Goal: Information Seeking & Learning: Find specific fact

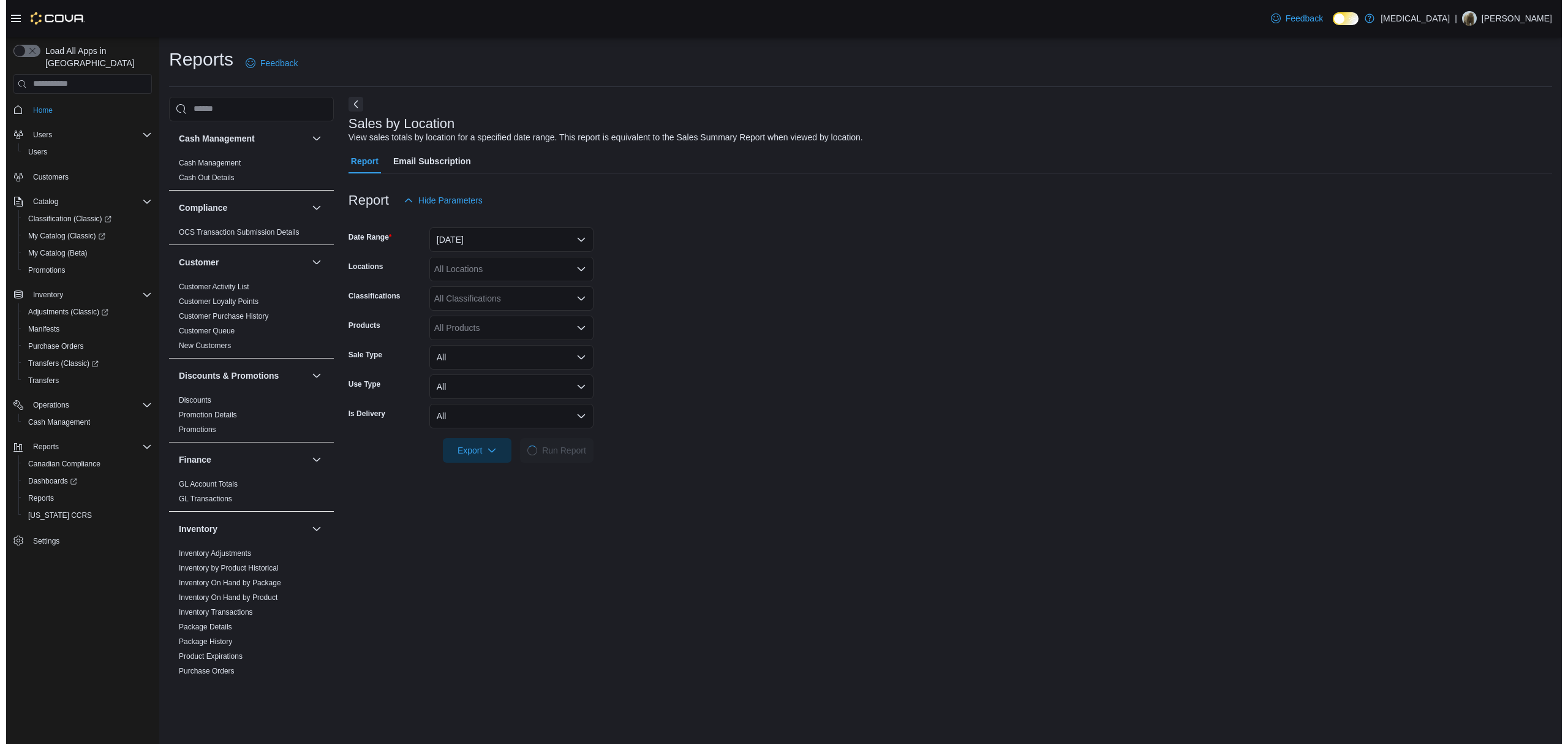
scroll to position [610, 0]
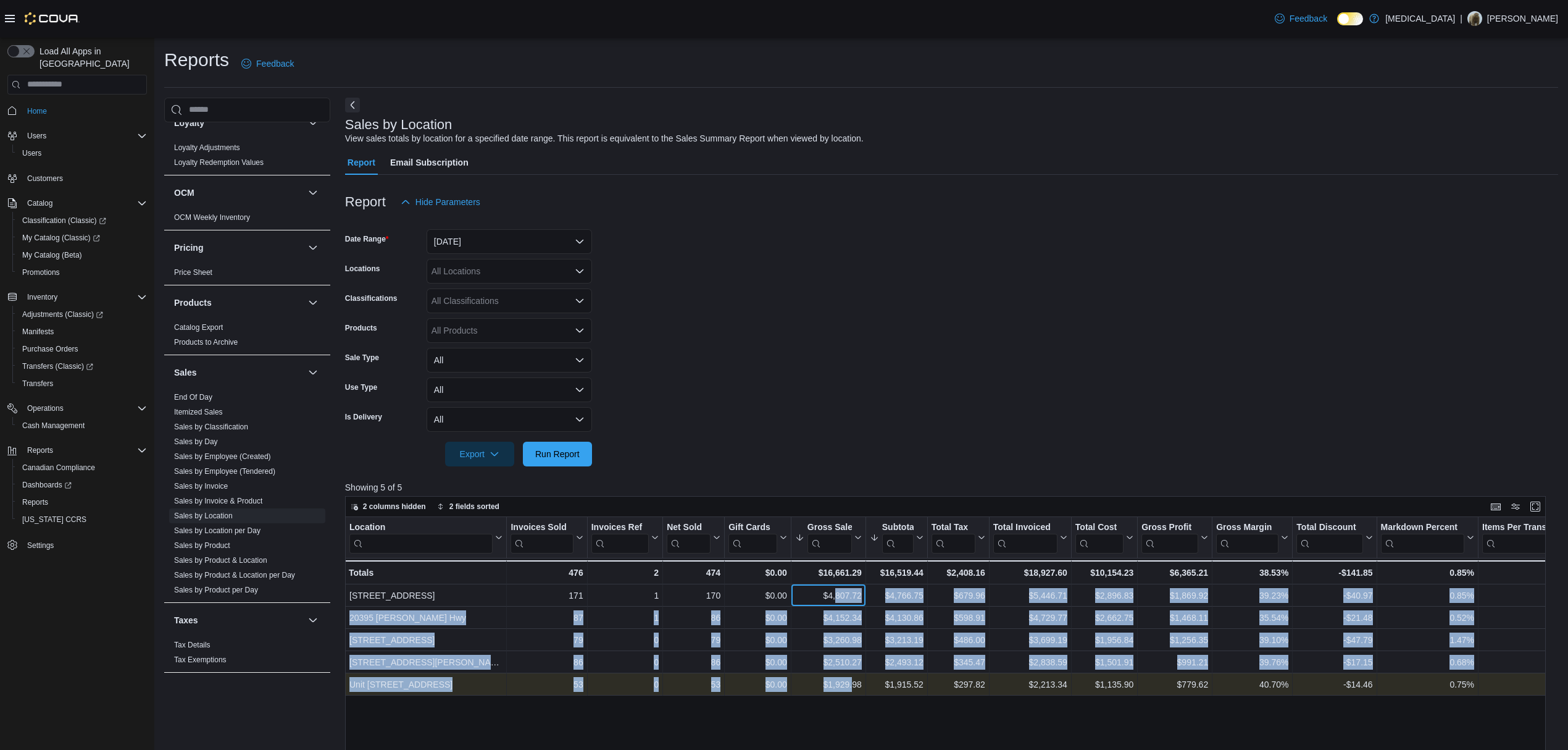
drag, startPoint x: 843, startPoint y: 604, endPoint x: 851, endPoint y: 676, distance: 72.4
click at [851, 676] on div "Location Click to view column header actions Invoices Sold Click to view column…" at bounding box center [1254, 606] width 1817 height 178
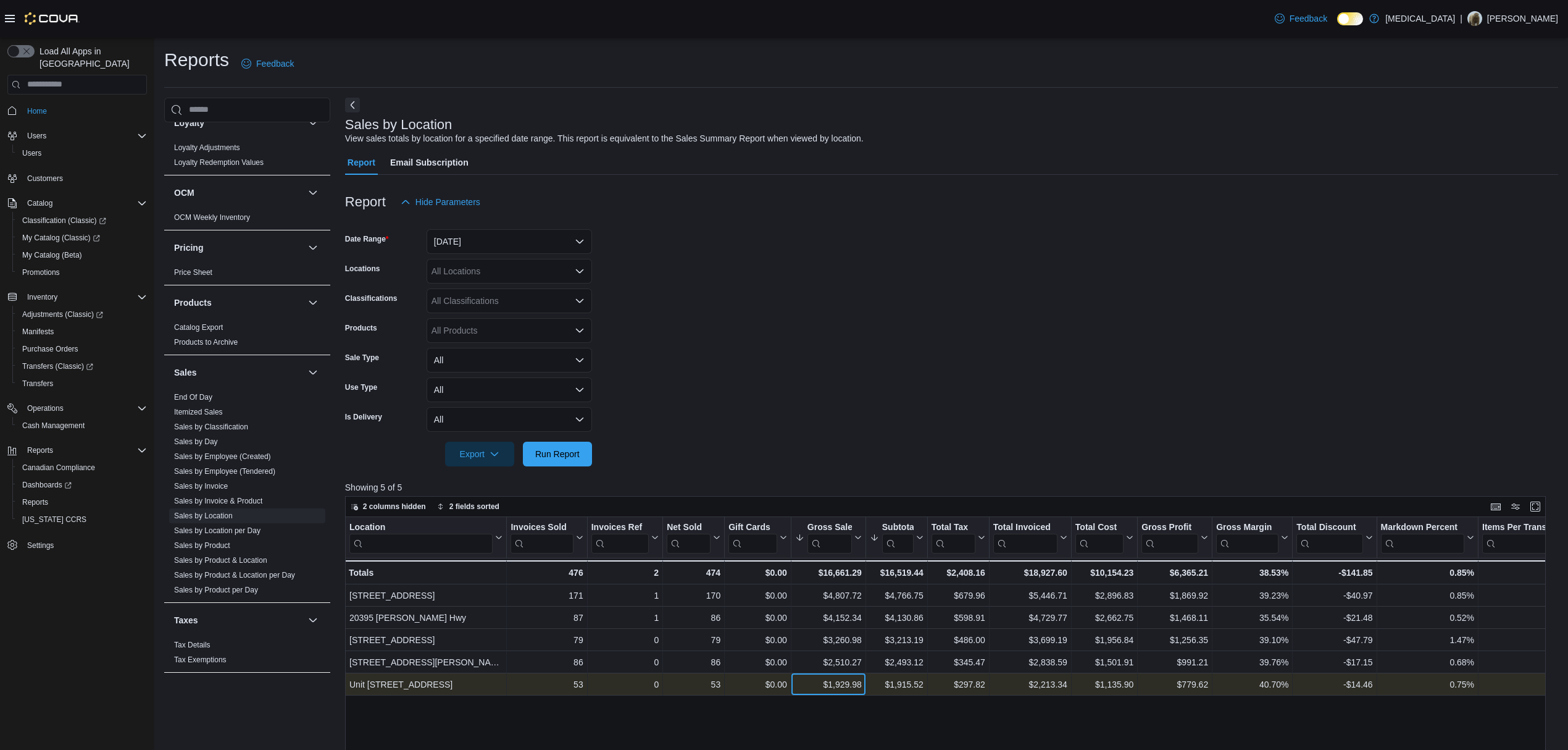
click at [857, 682] on div "$1,929.98" at bounding box center [828, 685] width 66 height 15
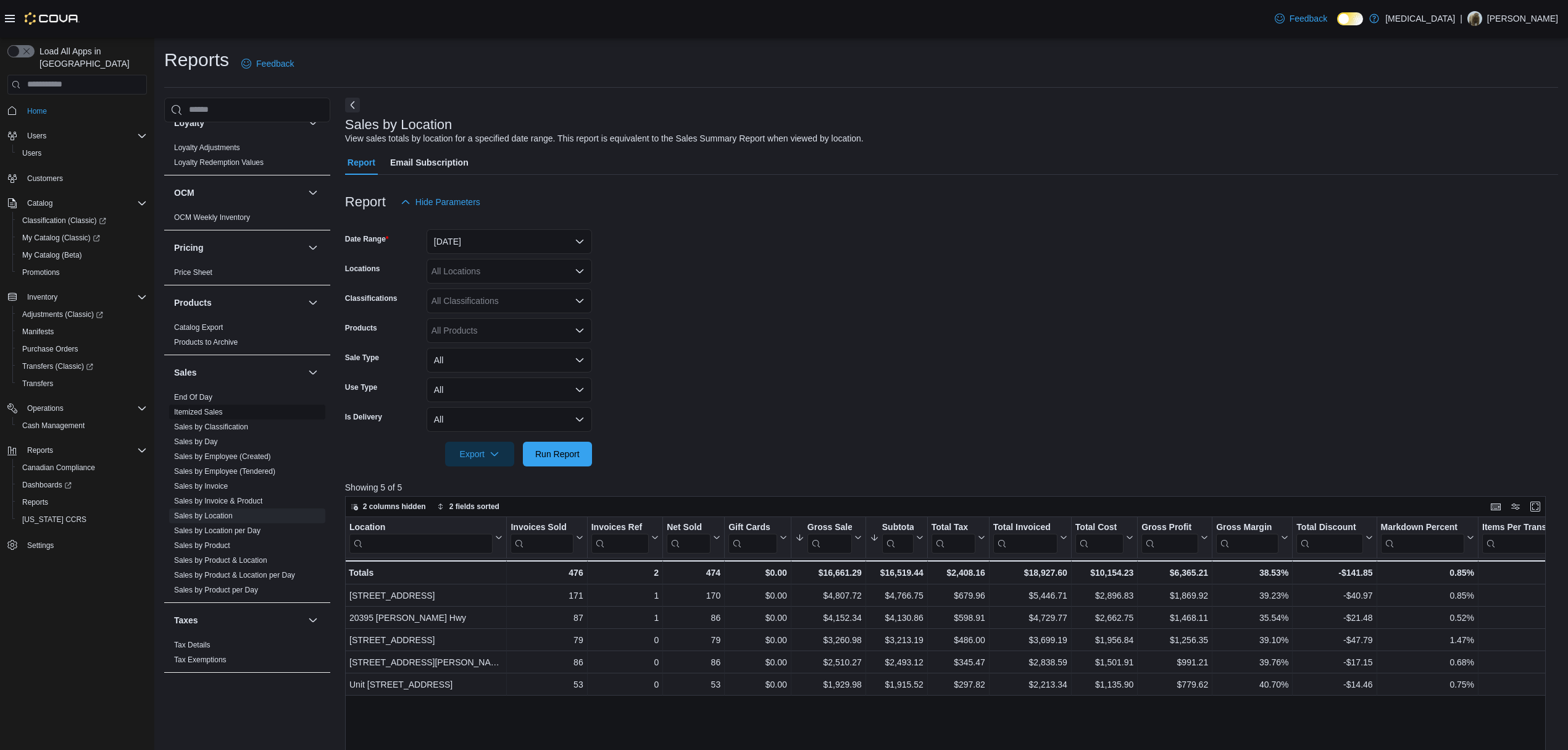
click at [200, 410] on link "Itemized Sales" at bounding box center [198, 412] width 48 height 9
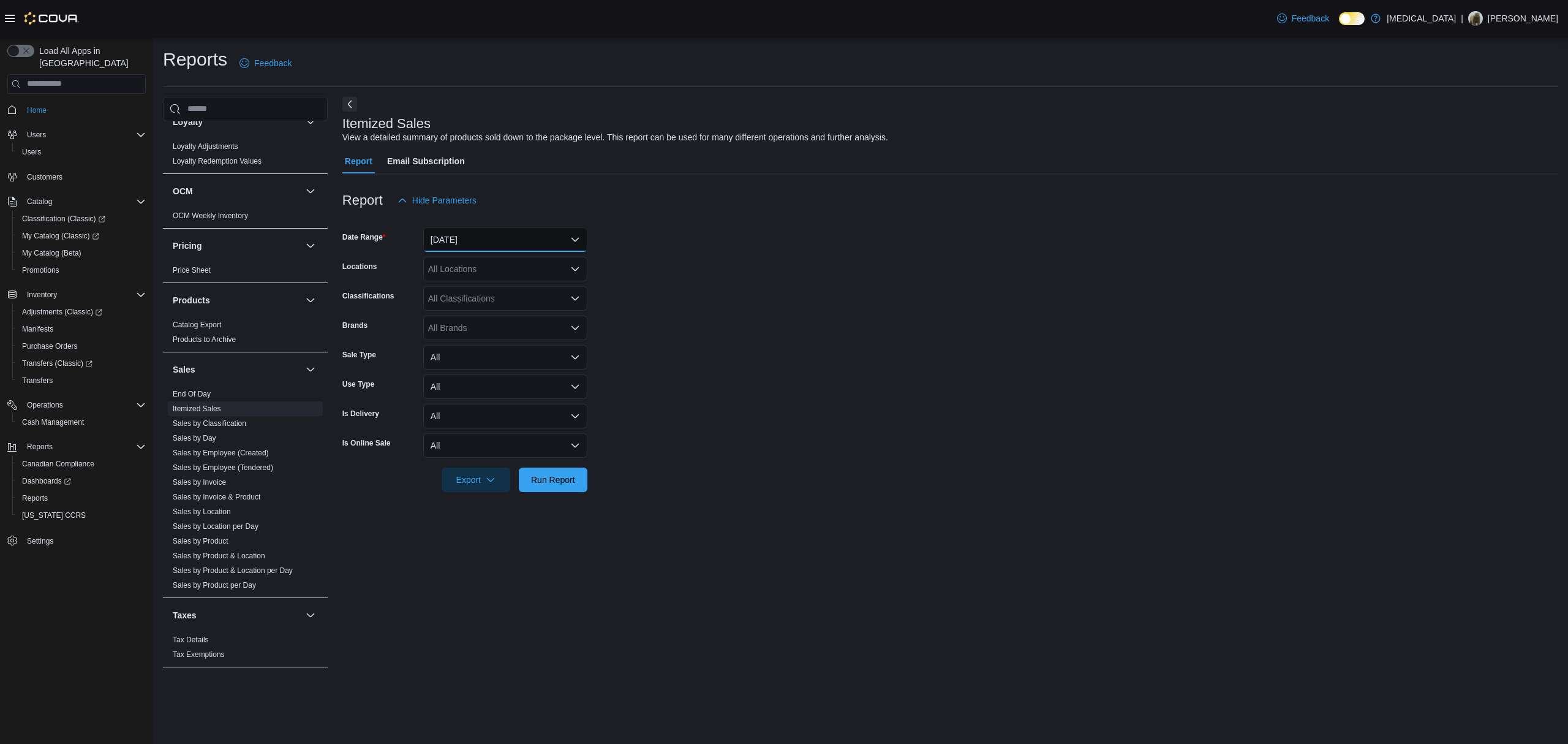
click at [470, 227] on button "[DATE]" at bounding box center [505, 239] width 164 height 25
click at [509, 291] on span "[DATE]" at bounding box center [512, 289] width 139 height 15
click at [495, 236] on button "[DATE]" at bounding box center [505, 239] width 164 height 25
click at [517, 275] on button "Custom Date" at bounding box center [505, 264] width 164 height 25
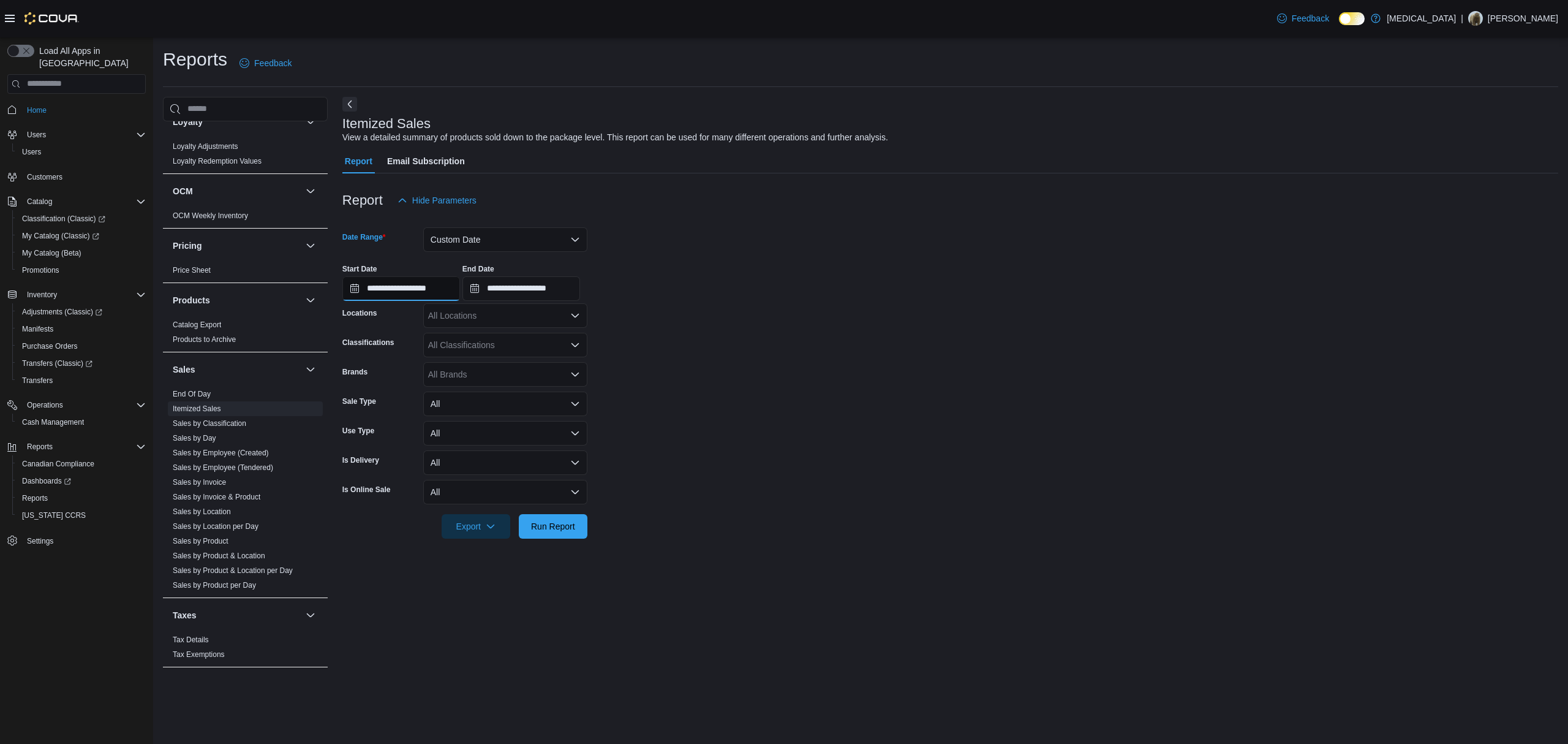
click at [446, 296] on input "**********" at bounding box center [401, 289] width 118 height 25
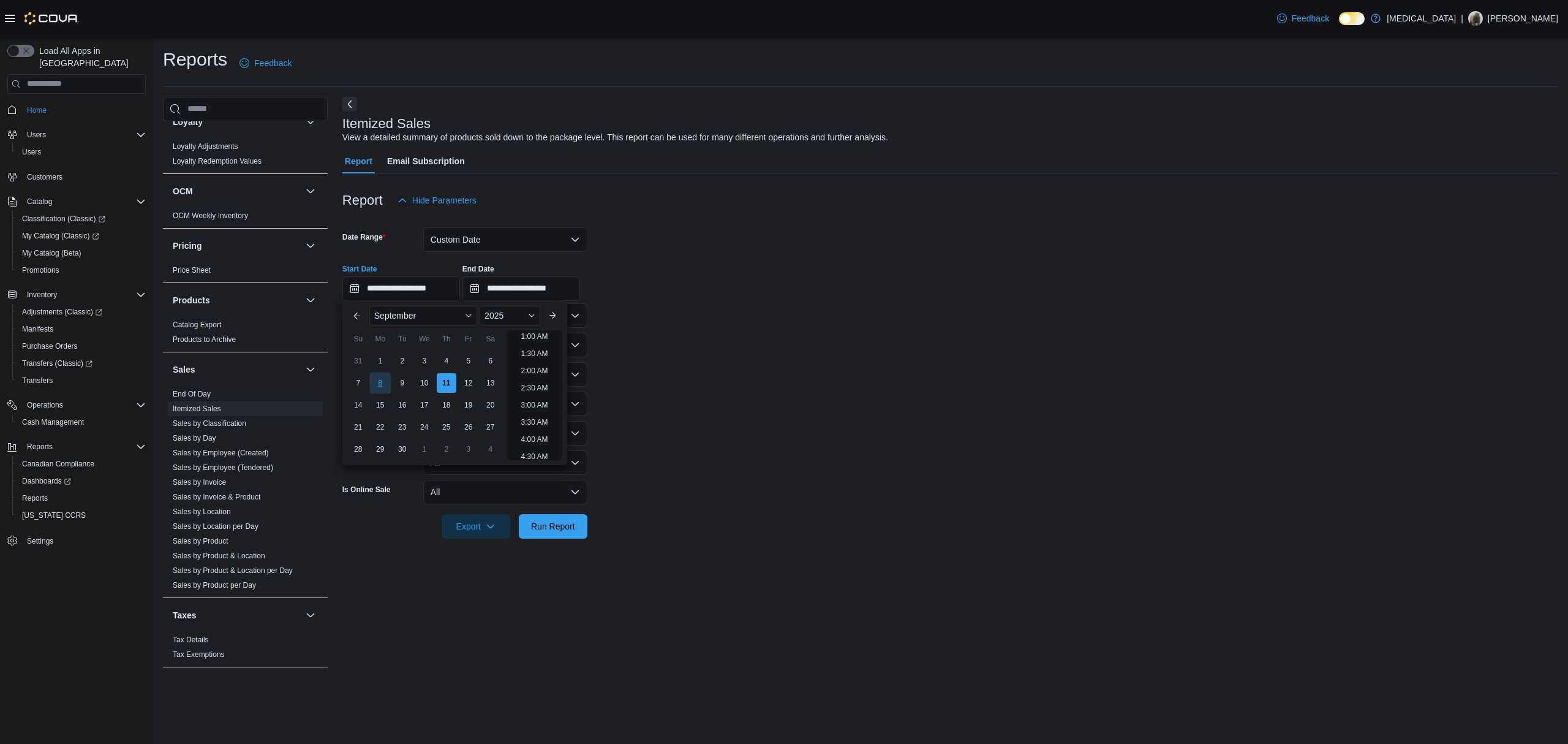
click at [383, 378] on div "8" at bounding box center [380, 382] width 22 height 22
type input "**********"
click at [513, 289] on input "**********" at bounding box center [521, 289] width 118 height 25
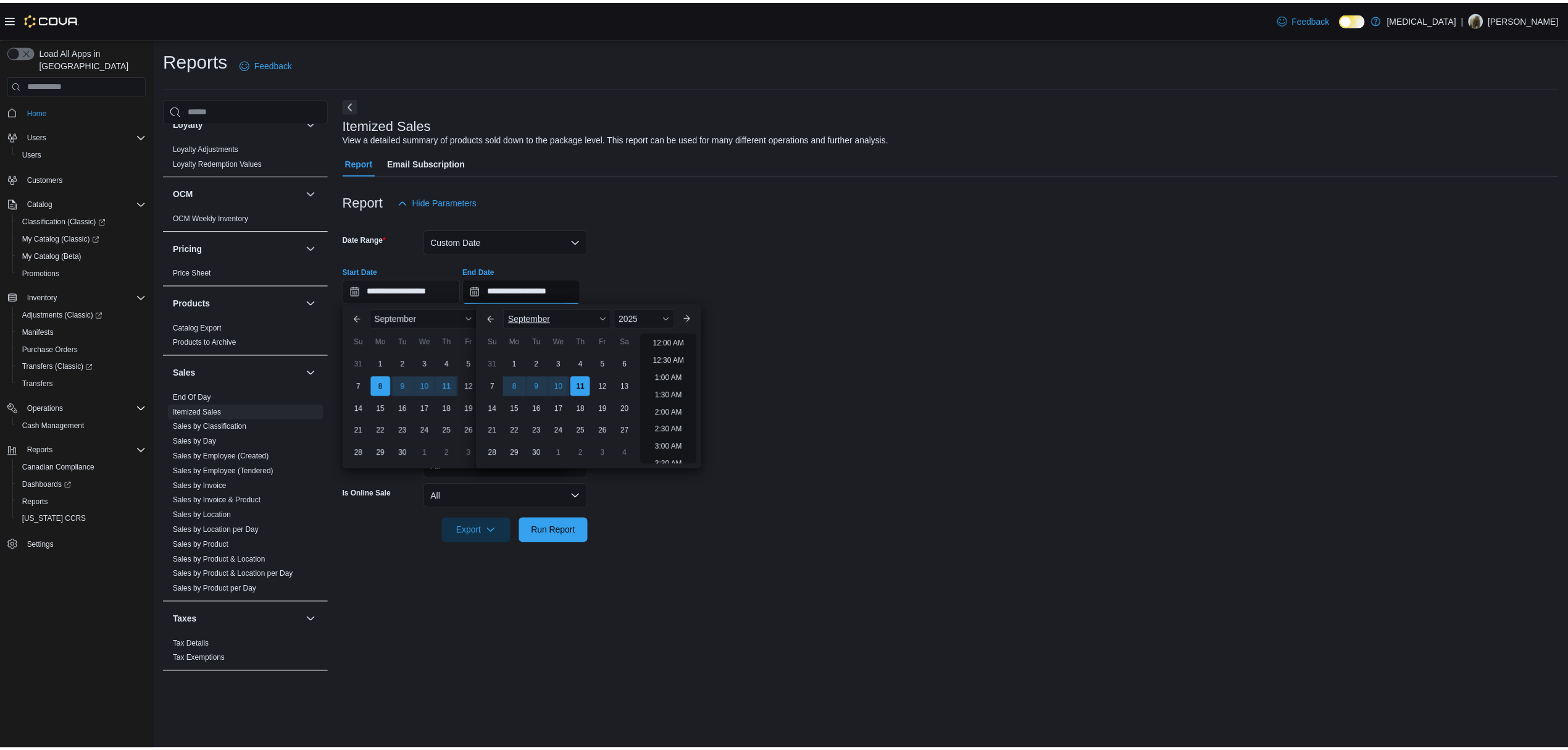
scroll to position [701, 0]
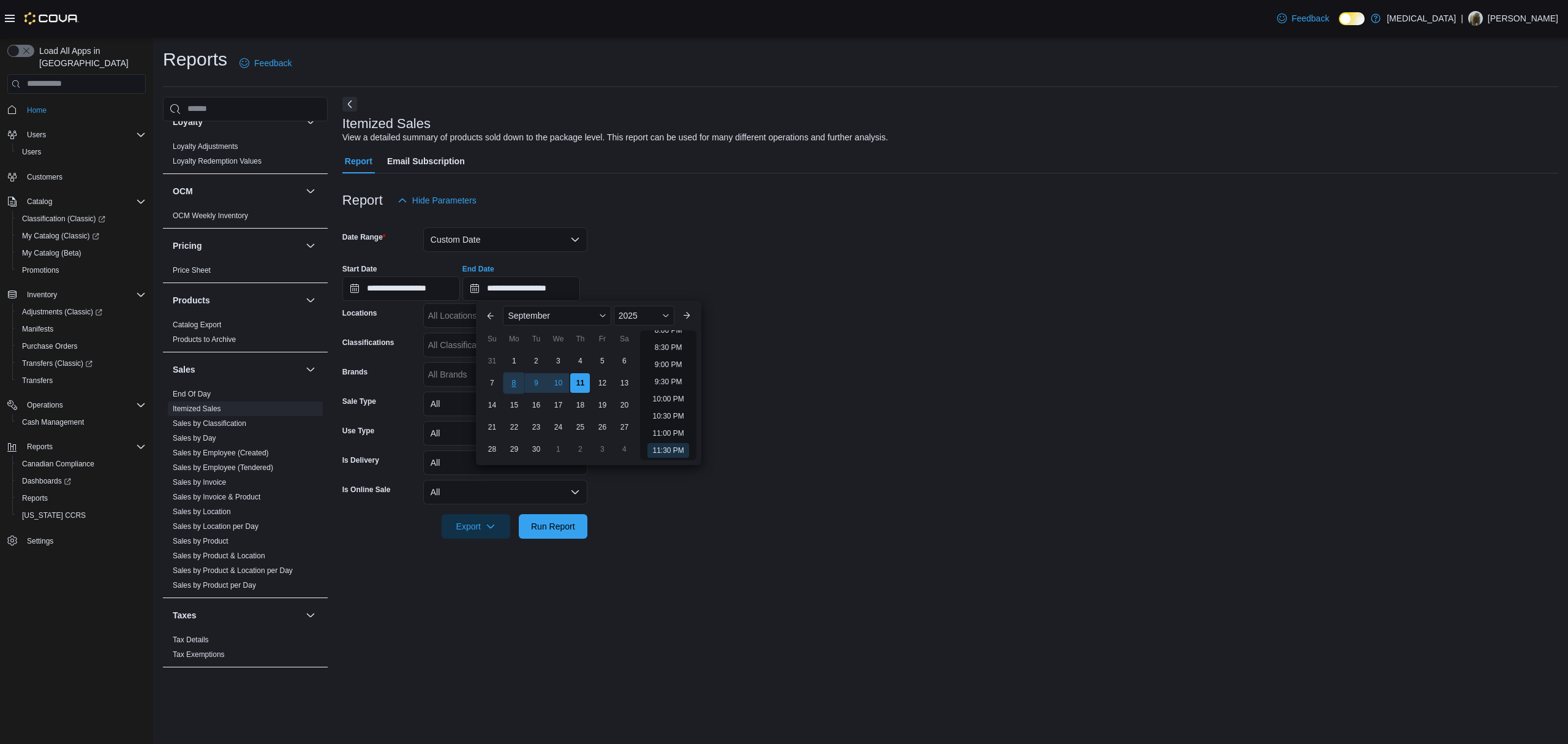
click at [508, 379] on div "8" at bounding box center [514, 382] width 22 height 22
type input "**********"
click at [658, 501] on form "**********" at bounding box center [950, 376] width 1216 height 326
click at [532, 316] on div "All Locations" at bounding box center [505, 316] width 164 height 25
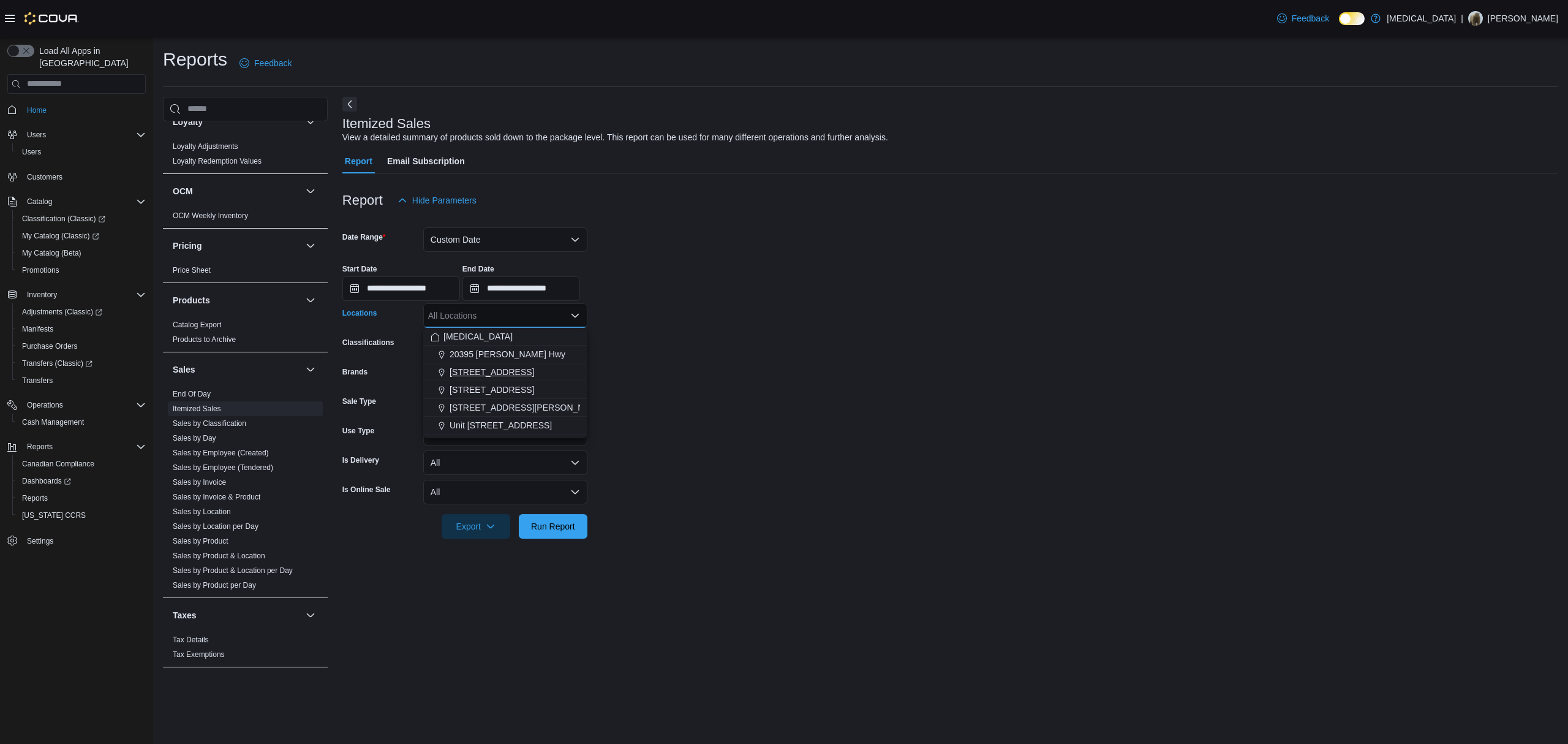
click at [539, 378] on div "[STREET_ADDRESS]" at bounding box center [505, 372] width 149 height 12
click at [539, 378] on div "[STREET_ADDRESS]" at bounding box center [493, 372] width 126 height 12
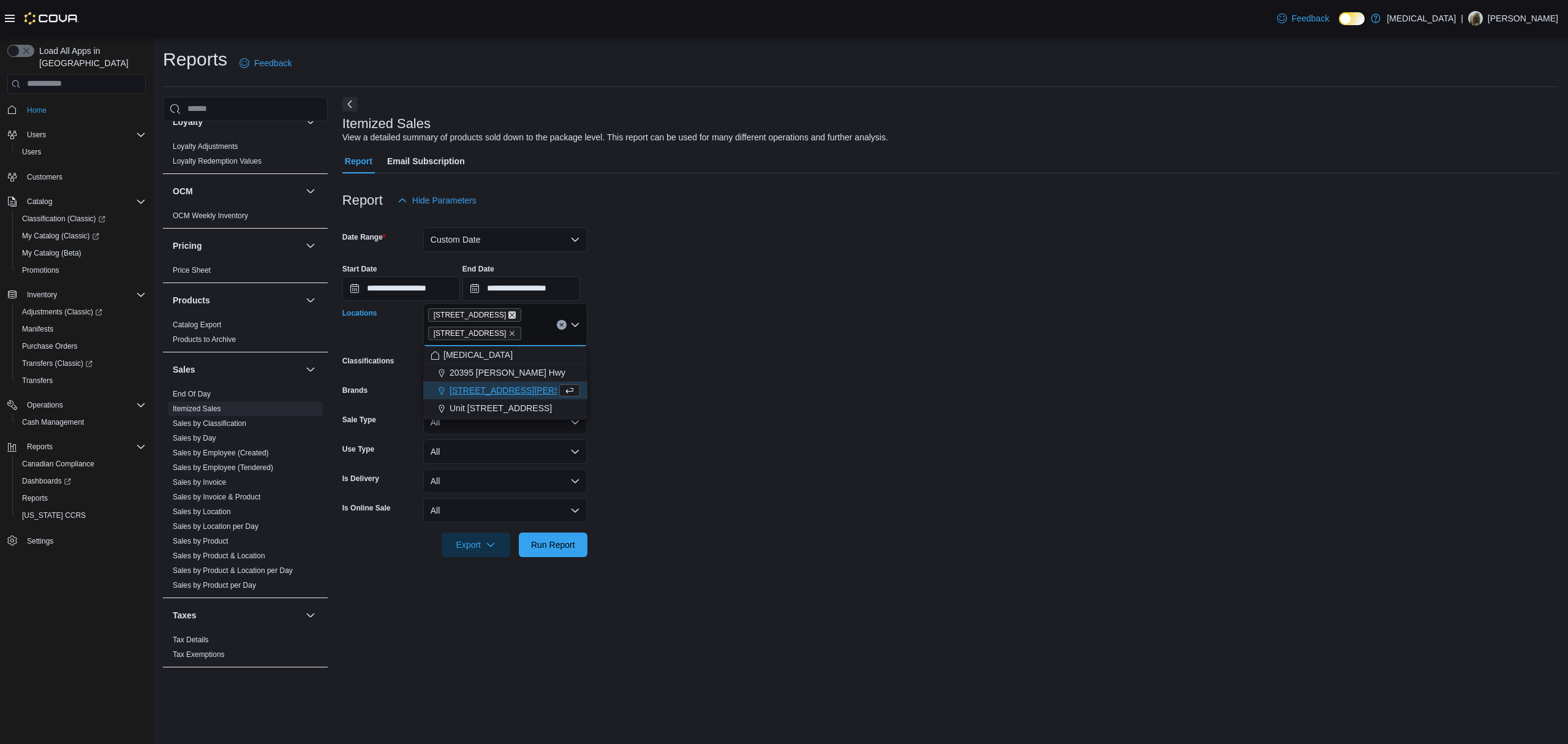
click at [512, 315] on icon "Remove 3039 Granville Street from selection in this group" at bounding box center [512, 315] width 7 height 7
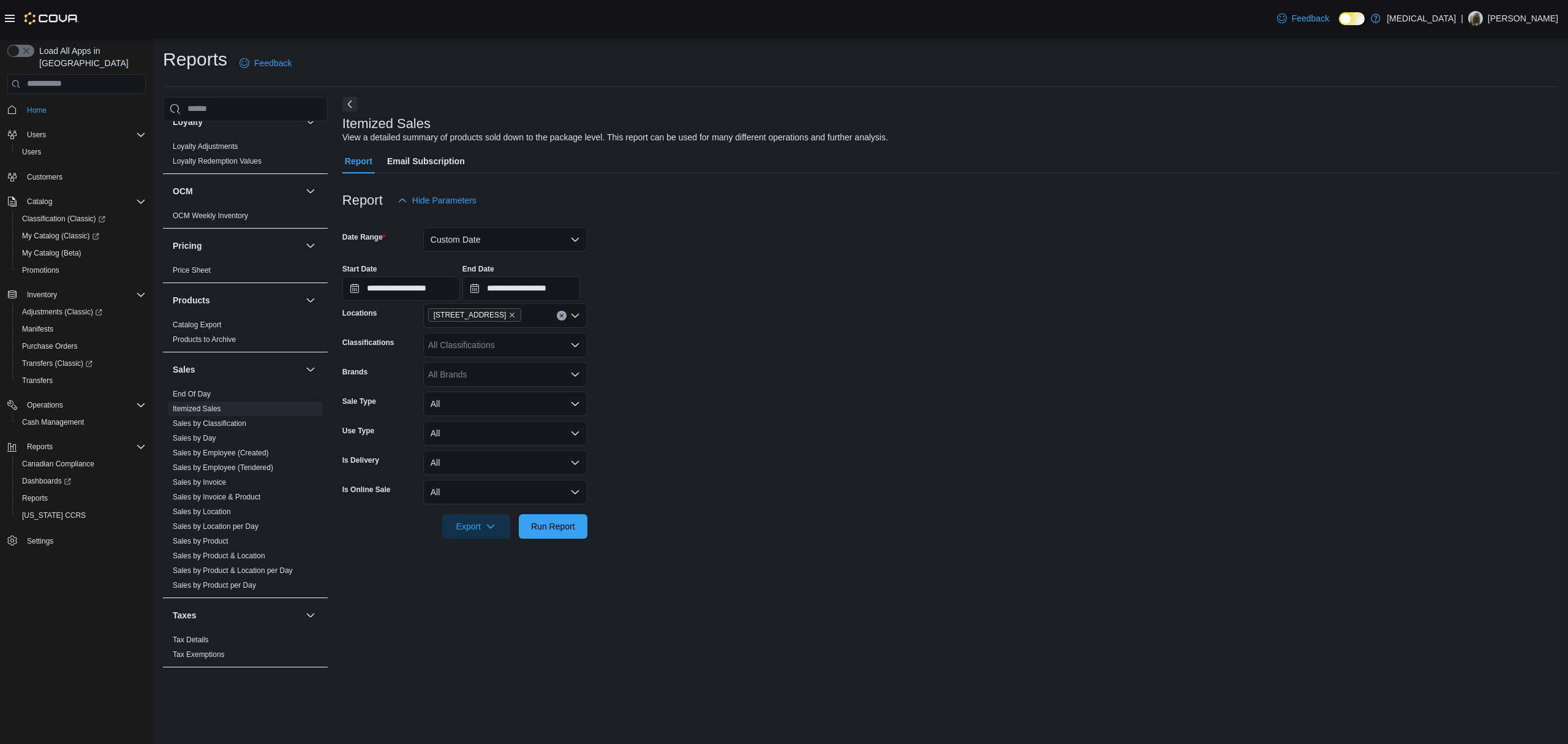
click at [815, 403] on form "**********" at bounding box center [950, 376] width 1216 height 326
click at [578, 526] on span "Run Report" at bounding box center [552, 526] width 54 height 25
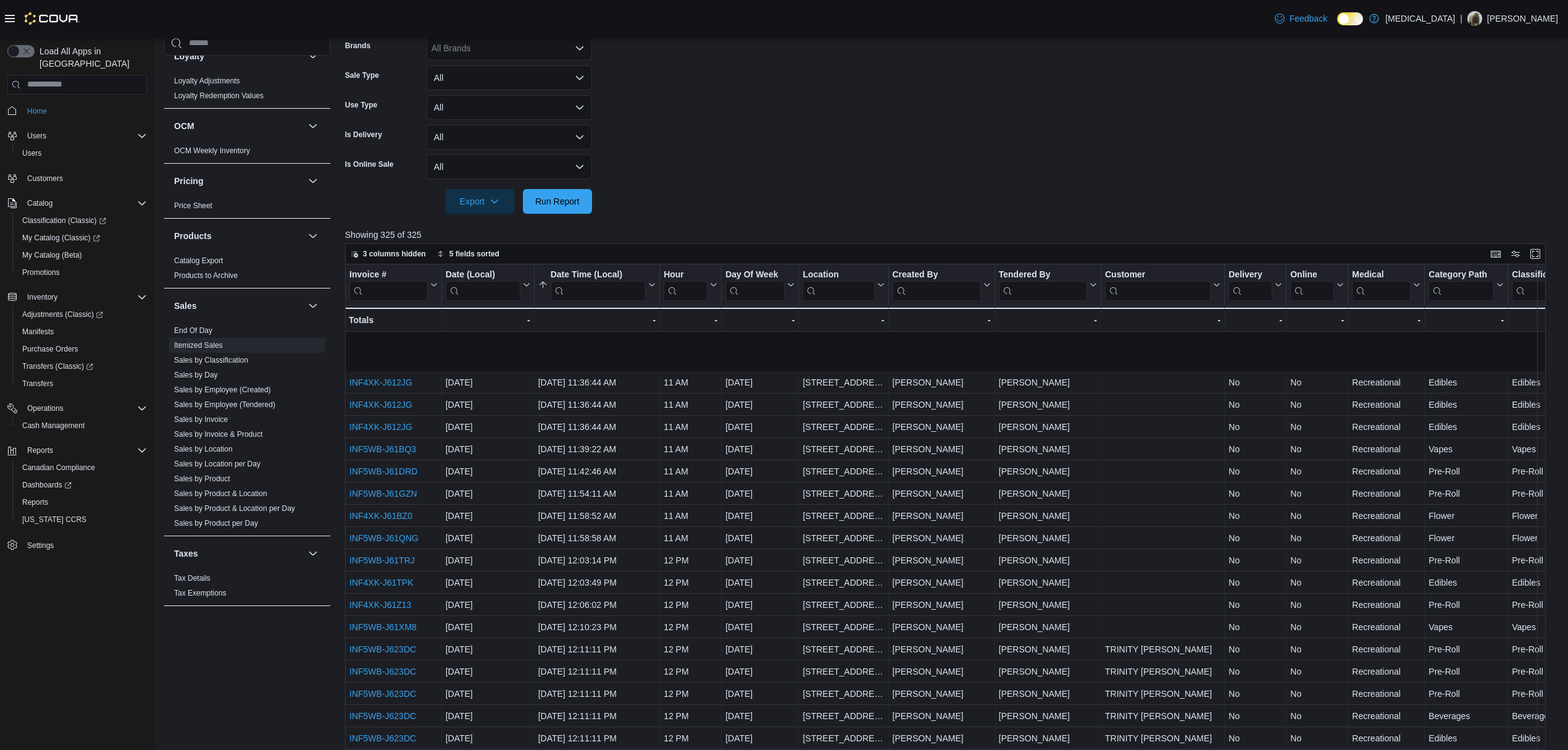
scroll to position [576, 0]
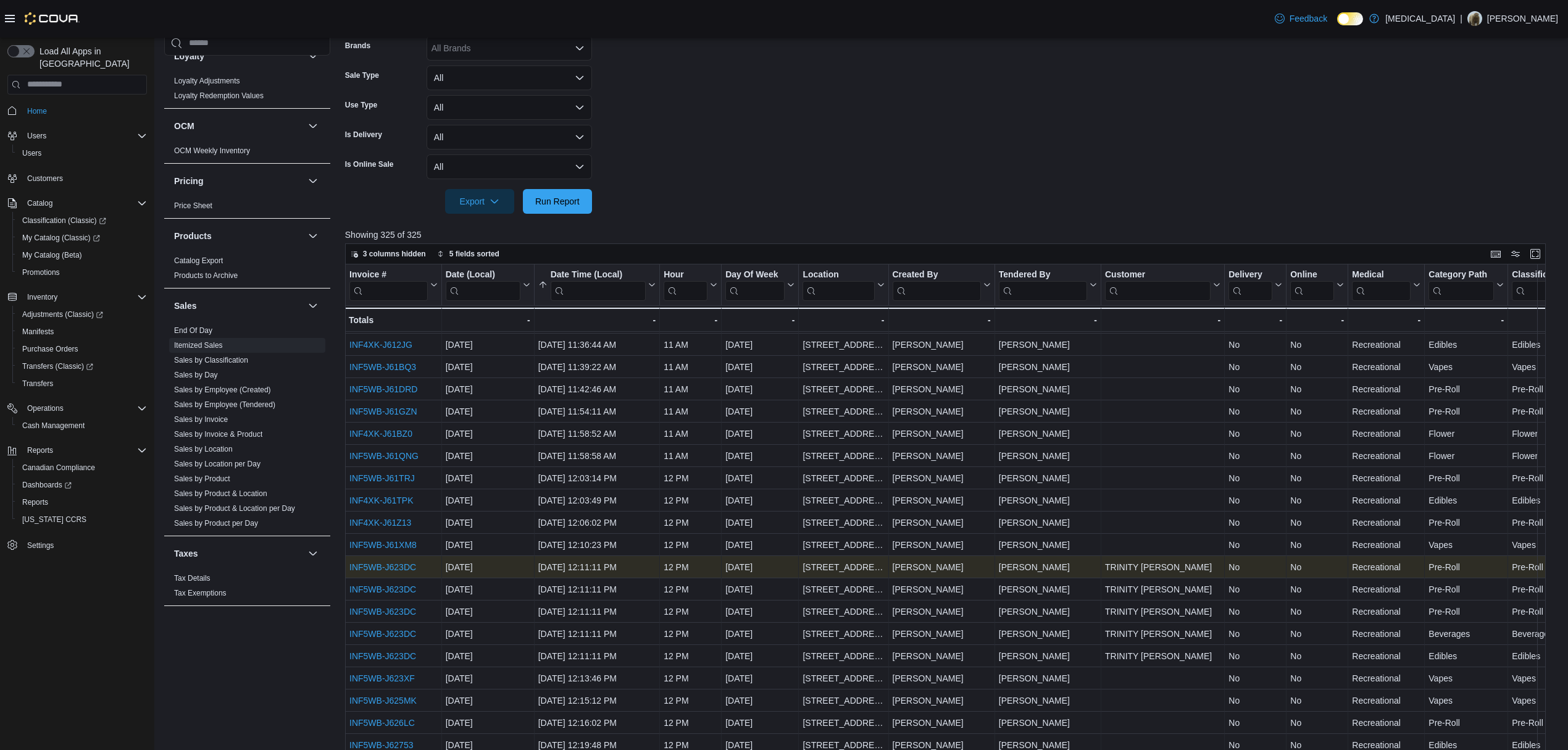
click at [395, 567] on link "INF5WB-J623DC" at bounding box center [382, 567] width 66 height 10
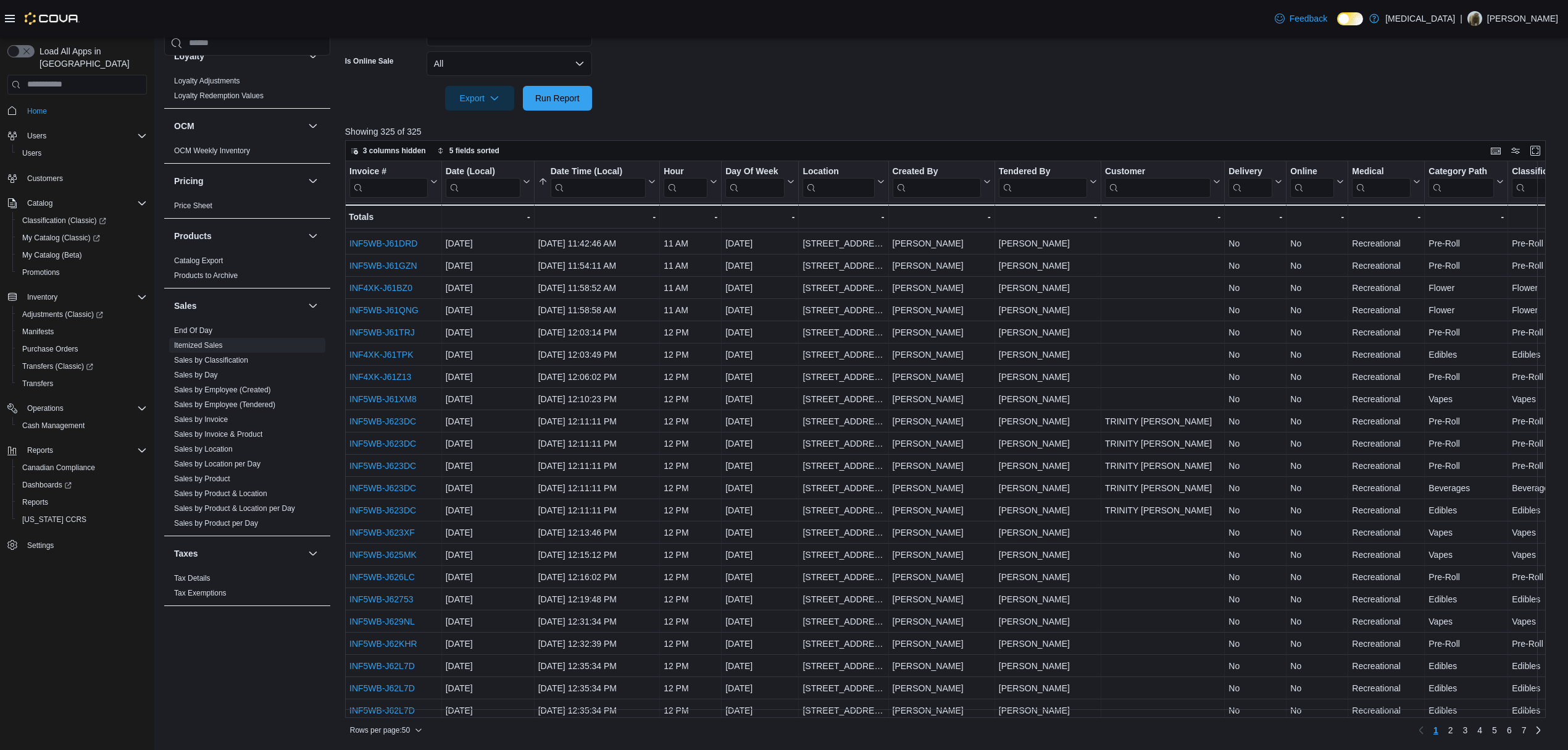
scroll to position [631, 0]
click at [1453, 737] on span "2" at bounding box center [1451, 730] width 5 height 20
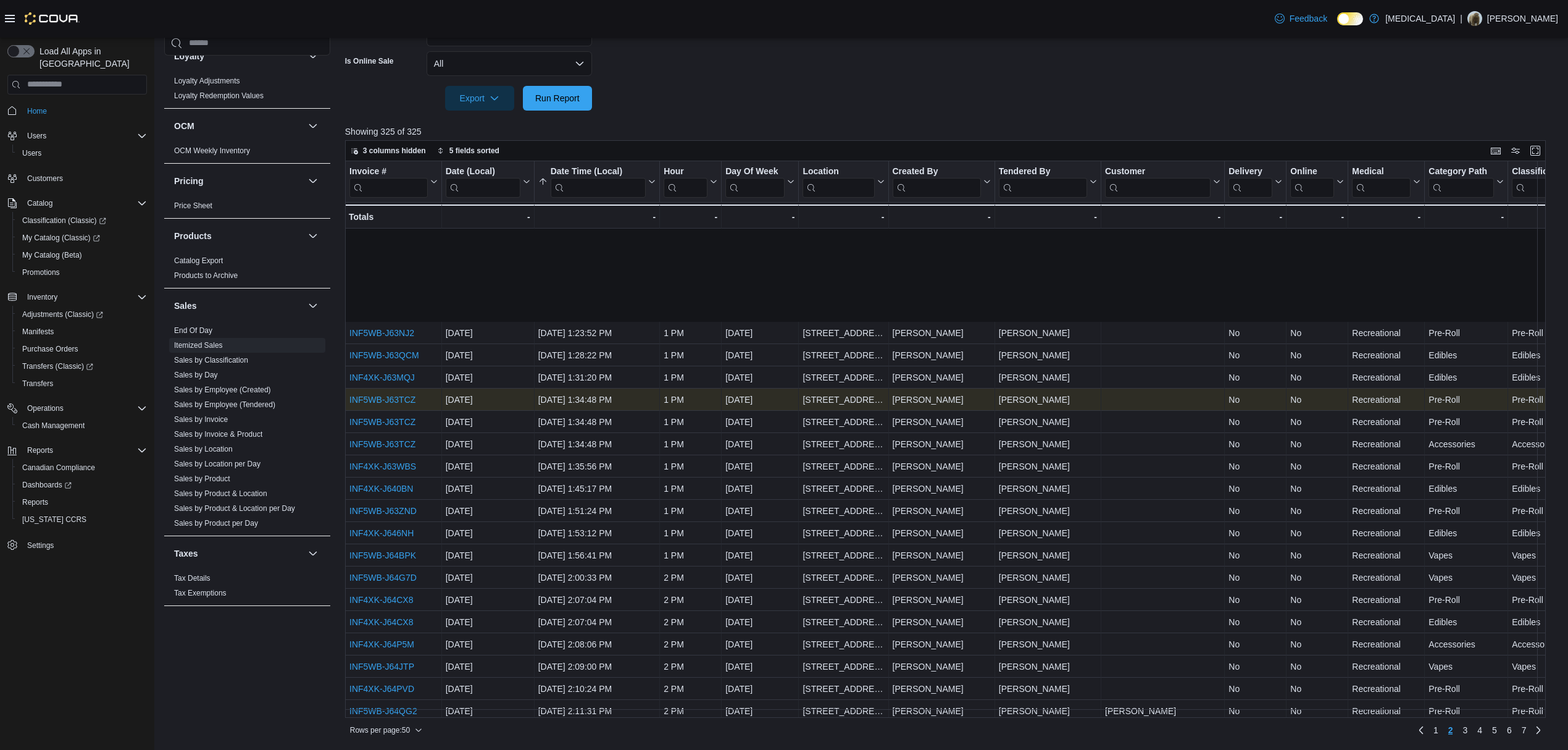
scroll to position [494, 0]
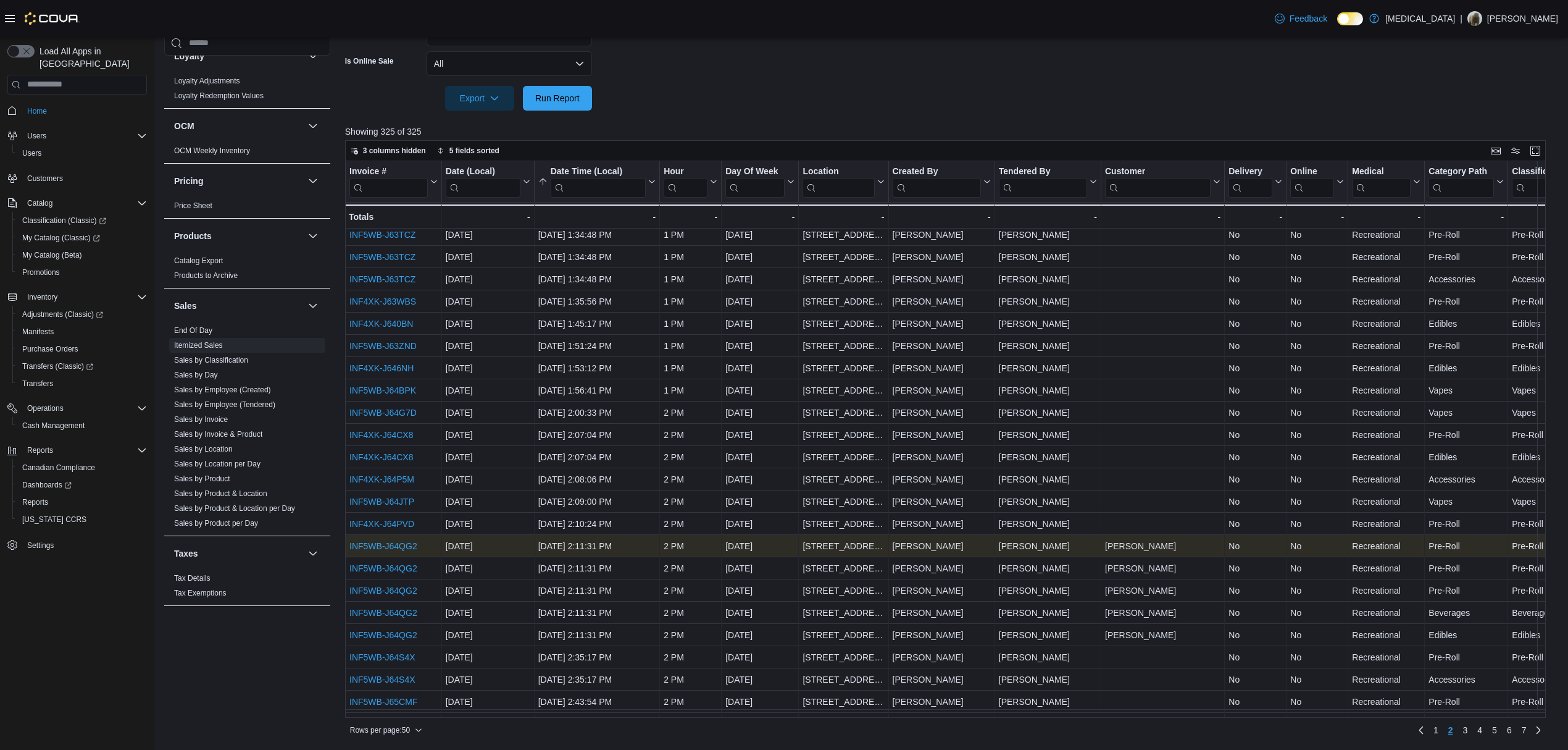
click at [388, 542] on link "INF5WB-J64QG2" at bounding box center [383, 546] width 68 height 10
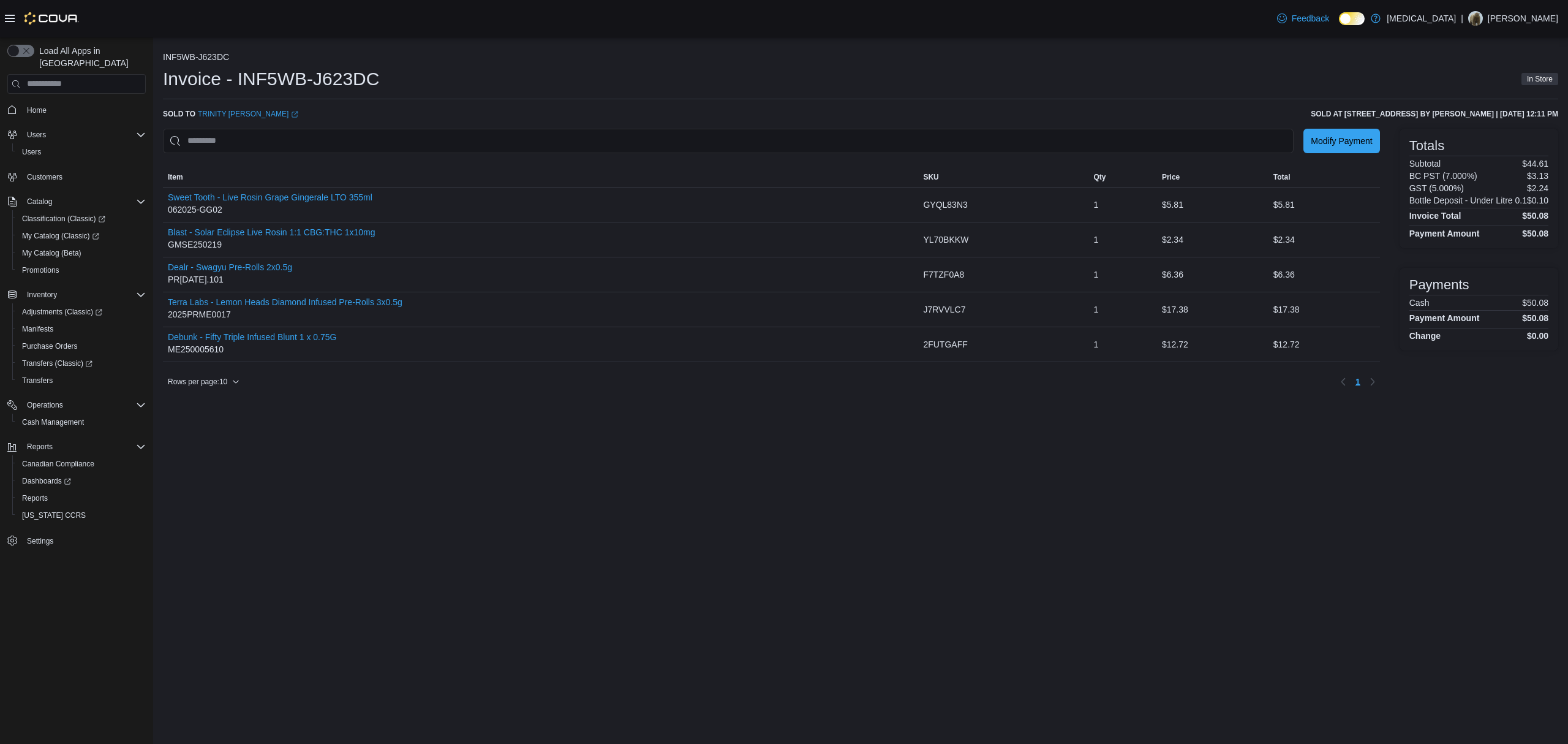
drag, startPoint x: 1551, startPoint y: 207, endPoint x: 1556, endPoint y: 216, distance: 10.3
click at [1553, 209] on div "Totals Subtotal $44.61 BC PST (7.000%) $3.13 GST (5.000%) $2.24 Bottle Deposit …" at bounding box center [1478, 189] width 158 height 120
drag, startPoint x: 1551, startPoint y: 217, endPoint x: 1527, endPoint y: 226, distance: 25.6
click at [1529, 219] on div "Totals Subtotal $44.61 BC PST (7.000%) $3.13 GST (5.000%) $2.24 Bottle Deposit …" at bounding box center [1478, 189] width 158 height 120
copy h4 "50.08"
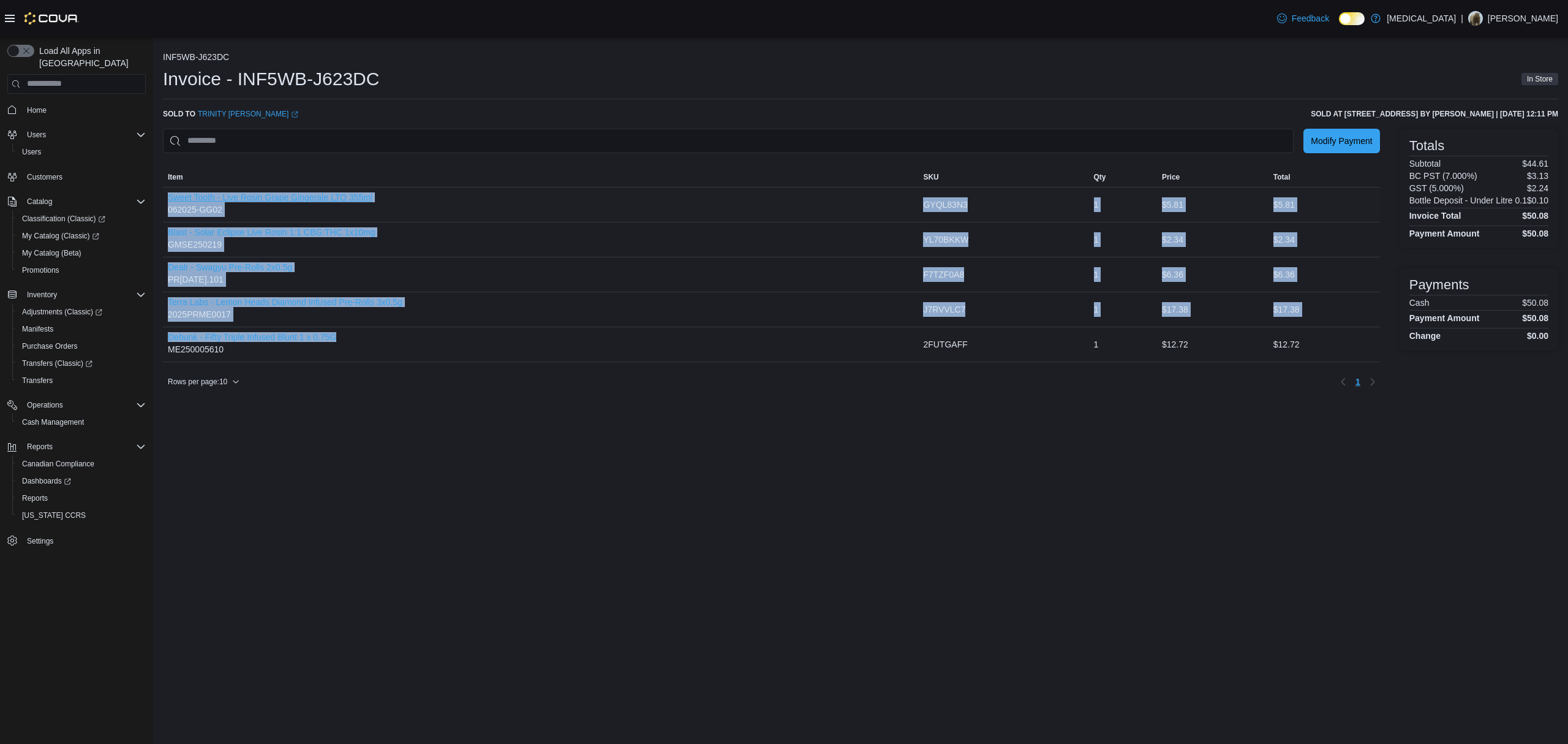
drag, startPoint x: 366, startPoint y: 341, endPoint x: 170, endPoint y: 194, distance: 245.0
click at [170, 194] on tbody "Item Sweet Tooth - Live Rosin Grape Gingerale LTO 355ml 062025-GG02 SKU GYQL83N…" at bounding box center [771, 274] width 1217 height 175
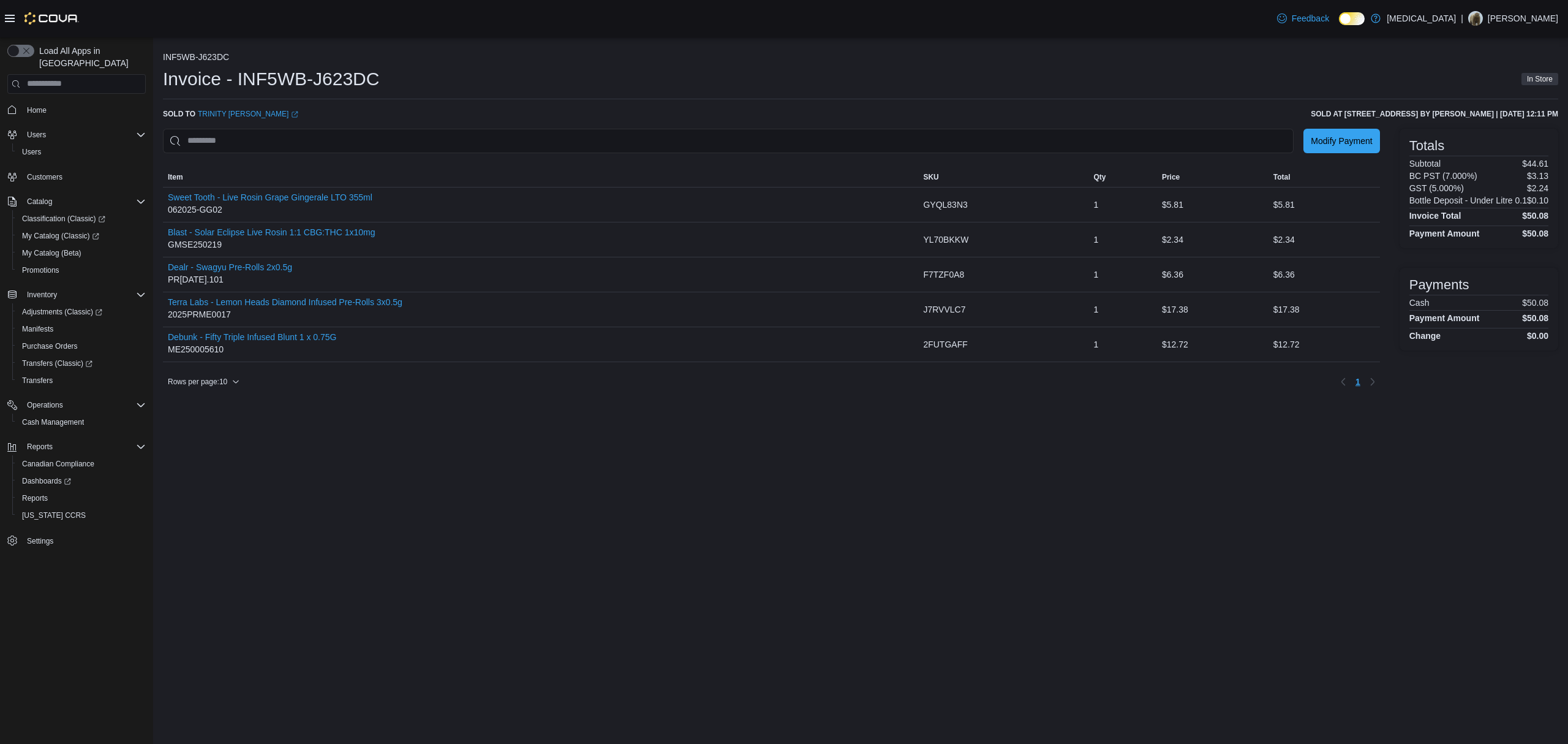
drag, startPoint x: 466, startPoint y: 476, endPoint x: 138, endPoint y: 256, distance: 394.9
click at [464, 478] on div "INF5WB-J623DC Invoice - INF5WB-J623DC In Store Sold to TRINITY Lofters (opens i…" at bounding box center [860, 391] width 1414 height 706
drag, startPoint x: 324, startPoint y: 199, endPoint x: 168, endPoint y: 199, distance: 156.0
click at [168, 199] on div "Sweet Tooth - Live Rosin Grape Gingerale LTO 355ml 062025-GG02" at bounding box center [540, 205] width 755 height 35
copy button "Sweet Tooth - Live Rosin Grape Gingerale LTO 355ml"
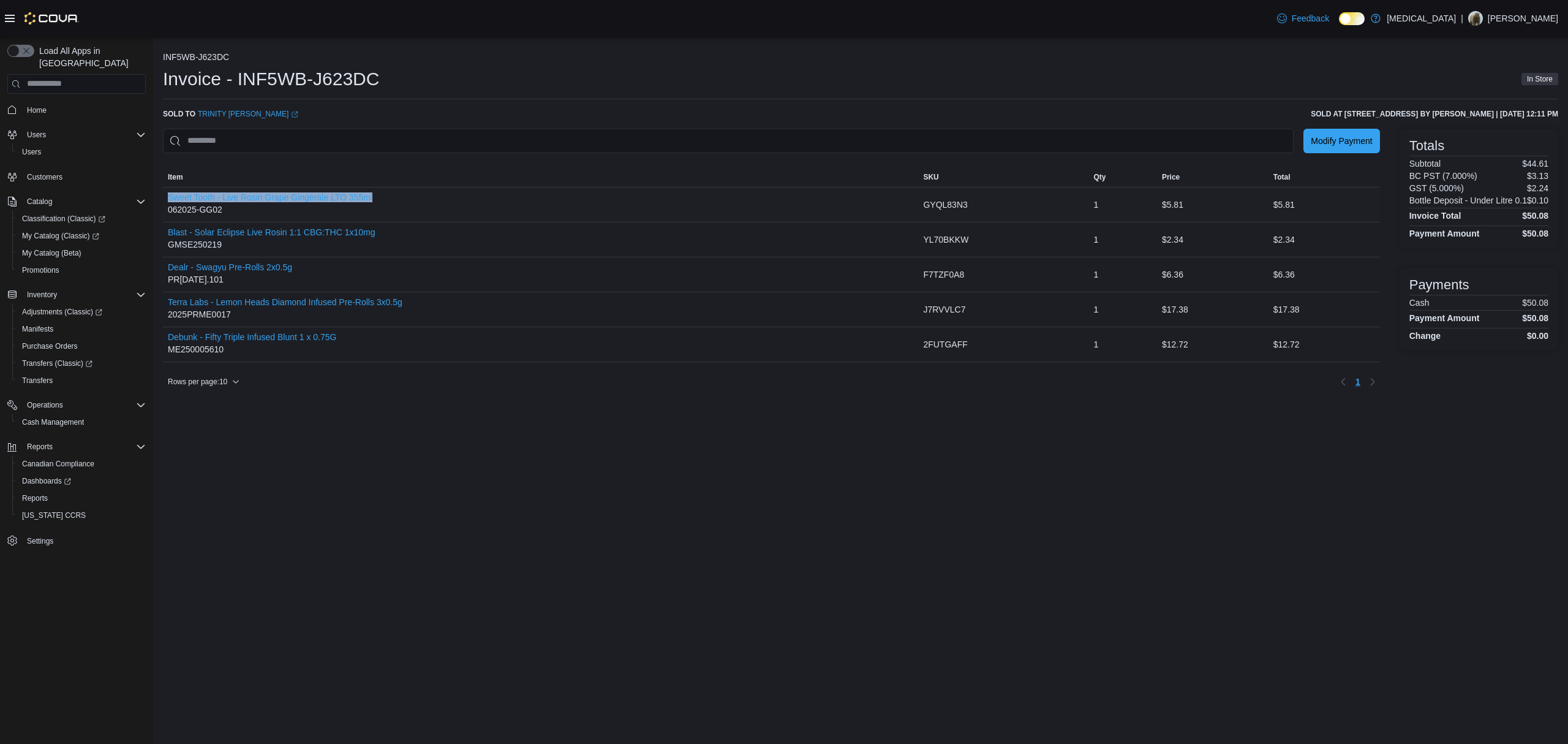
click at [421, 207] on div "Sweet Tooth - Live Rosin Grape Gingerale LTO 355ml 062025-GG02" at bounding box center [540, 205] width 755 height 35
drag, startPoint x: 408, startPoint y: 233, endPoint x: 163, endPoint y: 230, distance: 245.0
click at [163, 230] on div "Blast - Solar Eclipse Live Rosin 1:1 CBG:THC 1x10mg GMSE250219" at bounding box center [540, 240] width 755 height 35
copy button "Blast - Solar Eclipse Live Rosin 1:1 CBG:THC 1x10mg"
click at [392, 263] on div "Dealr - Swagyu Pre-Rolls 2x0.5g PR04JUL2025.101" at bounding box center [540, 275] width 755 height 35
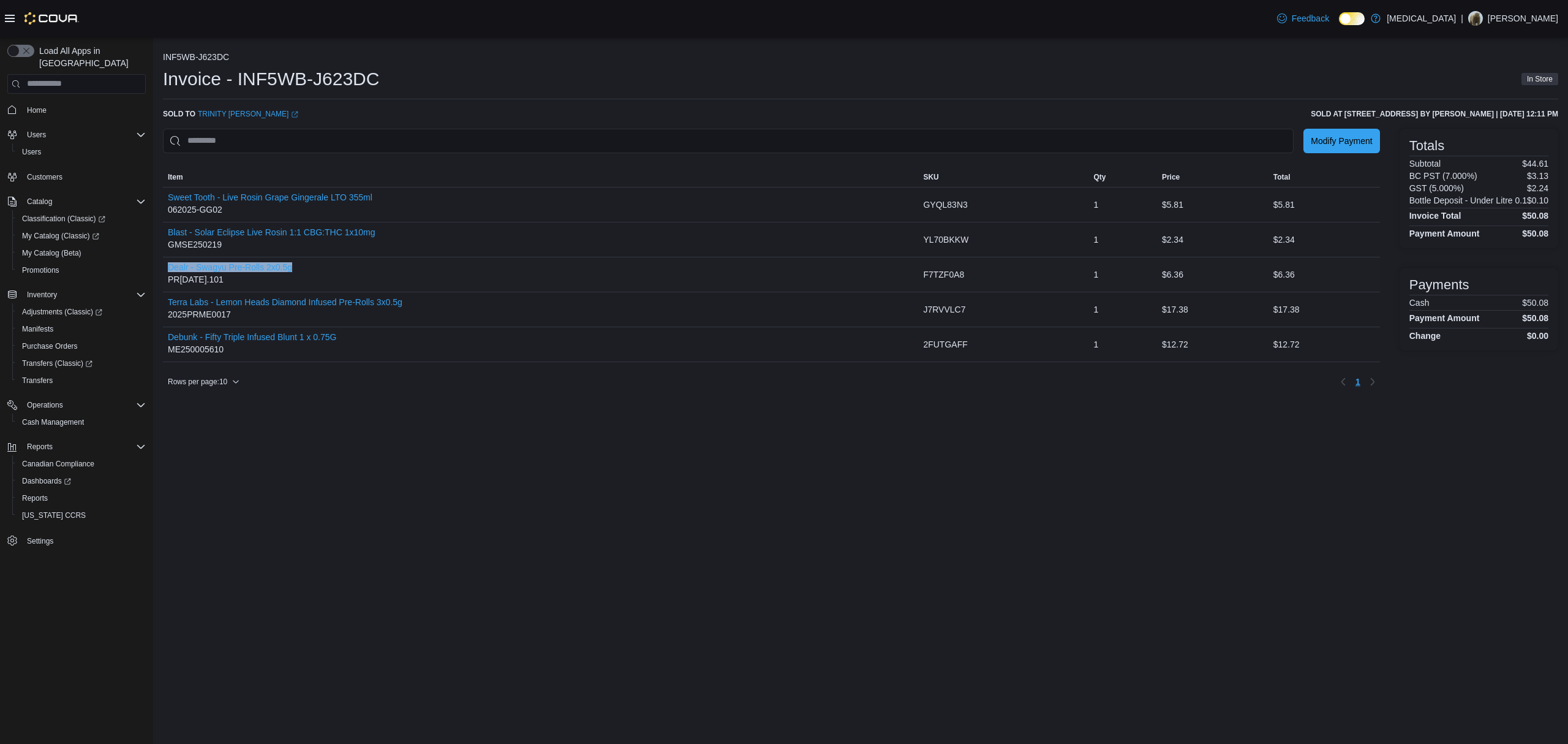
drag, startPoint x: 314, startPoint y: 267, endPoint x: 164, endPoint y: 268, distance: 150.0
click at [164, 268] on div "Dealr - Swagyu Pre-Rolls 2x0.5g PR04JUL2025.101" at bounding box center [540, 275] width 755 height 35
copy button "Dealr - Swagyu Pre-Rolls 2x0.5g"
drag, startPoint x: 404, startPoint y: 303, endPoint x: 165, endPoint y: 302, distance: 239.0
click at [165, 302] on div "Terra Labs - Lemon Heads Diamond Infused Pre-Rolls 3x0.5g 2025PRME0017" at bounding box center [540, 310] width 755 height 35
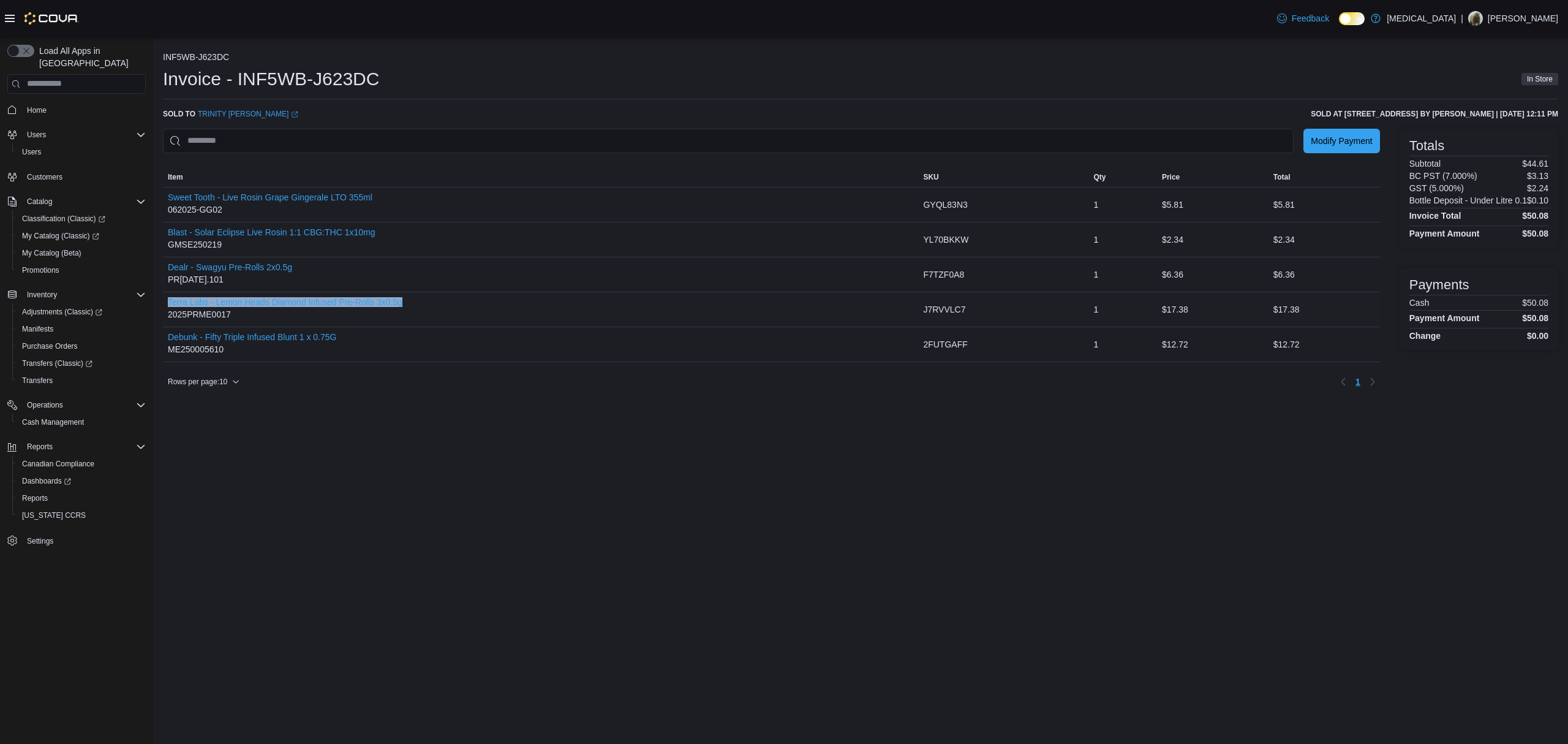
copy button "Terra Labs - Lemon Heads Diamond Infused Pre-Rolls 3x0.5g"
click at [361, 339] on div "Debunk - Fifty Triple Infused Blunt 1 x 0.75G ME250005610" at bounding box center [540, 344] width 755 height 35
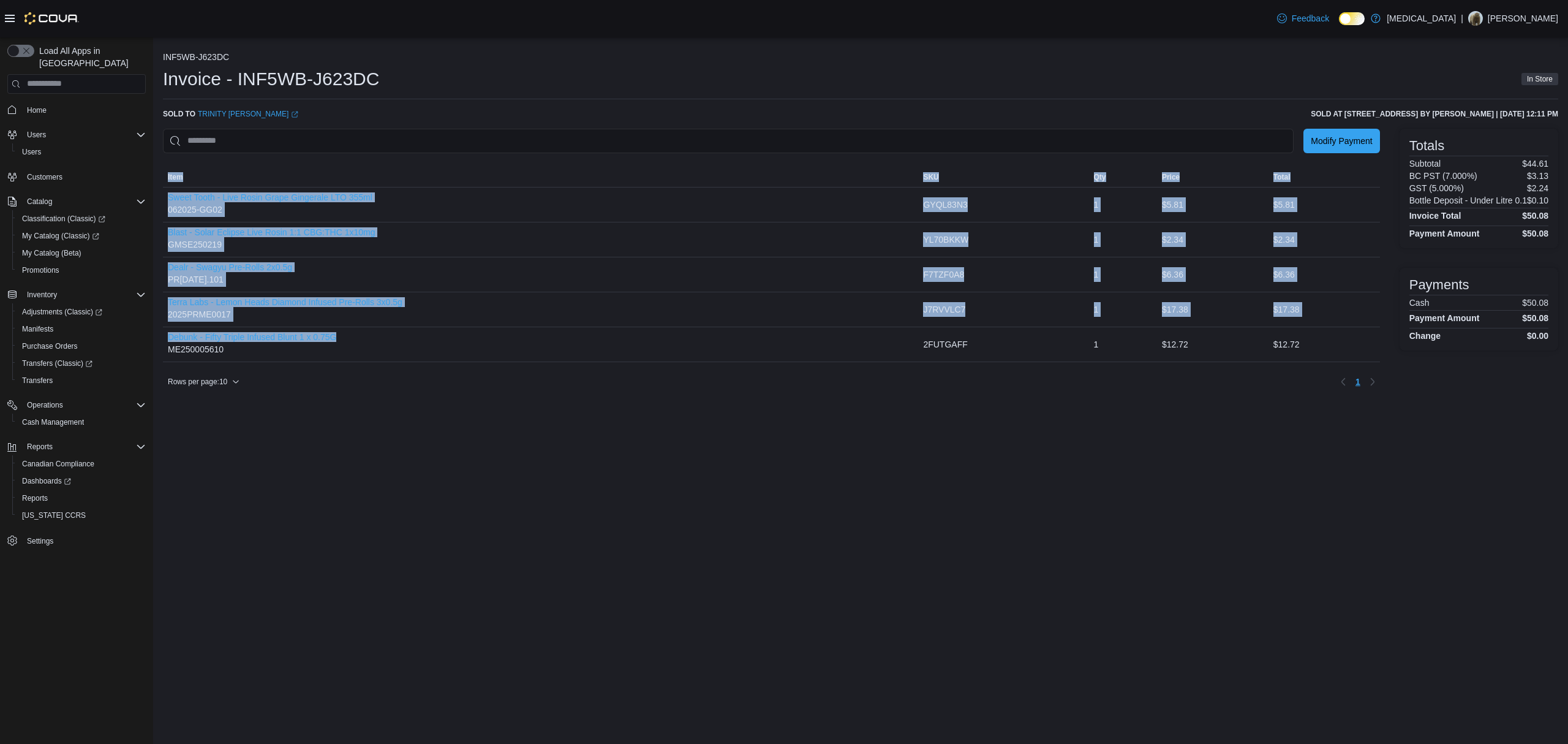
drag, startPoint x: 374, startPoint y: 334, endPoint x: 155, endPoint y: 336, distance: 219.0
click at [155, 336] on div "INF5WB-J623DC Invoice - INF5WB-J623DC In Store Sold to TRINITY Lofters (opens i…" at bounding box center [860, 220] width 1414 height 364
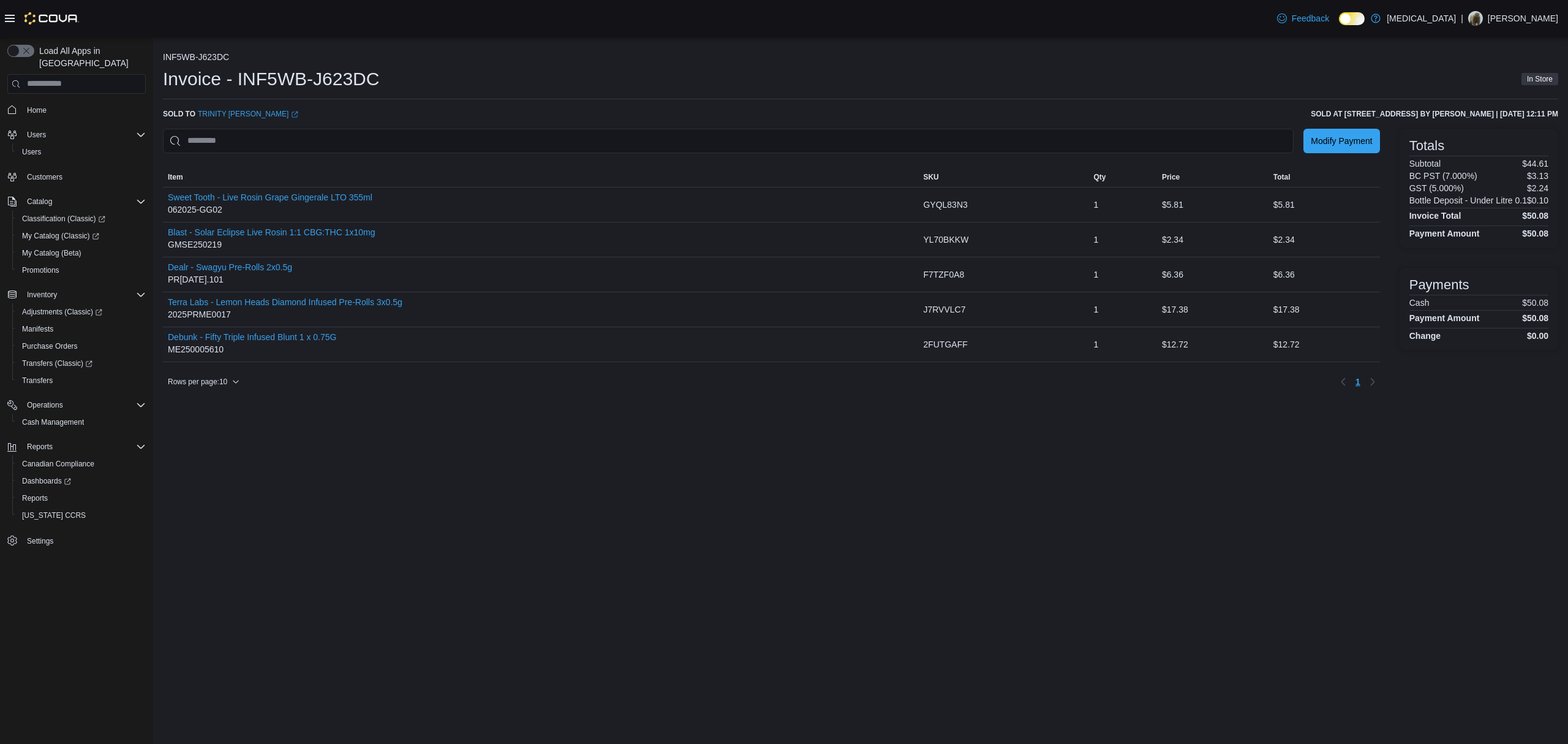
drag, startPoint x: 421, startPoint y: 403, endPoint x: 363, endPoint y: 344, distance: 82.7
click at [419, 392] on div "Rows per page : 10 Page 1 of 1 1" at bounding box center [771, 382] width 1217 height 20
drag, startPoint x: 350, startPoint y: 339, endPoint x: 164, endPoint y: 339, distance: 186.0
click at [164, 339] on div "Debunk - Fifty Triple Infused Blunt 1 x 0.75G ME250005610" at bounding box center [540, 344] width 755 height 35
copy button "Debunk - Fifty Triple Infused Blunt 1 x 0.75G"
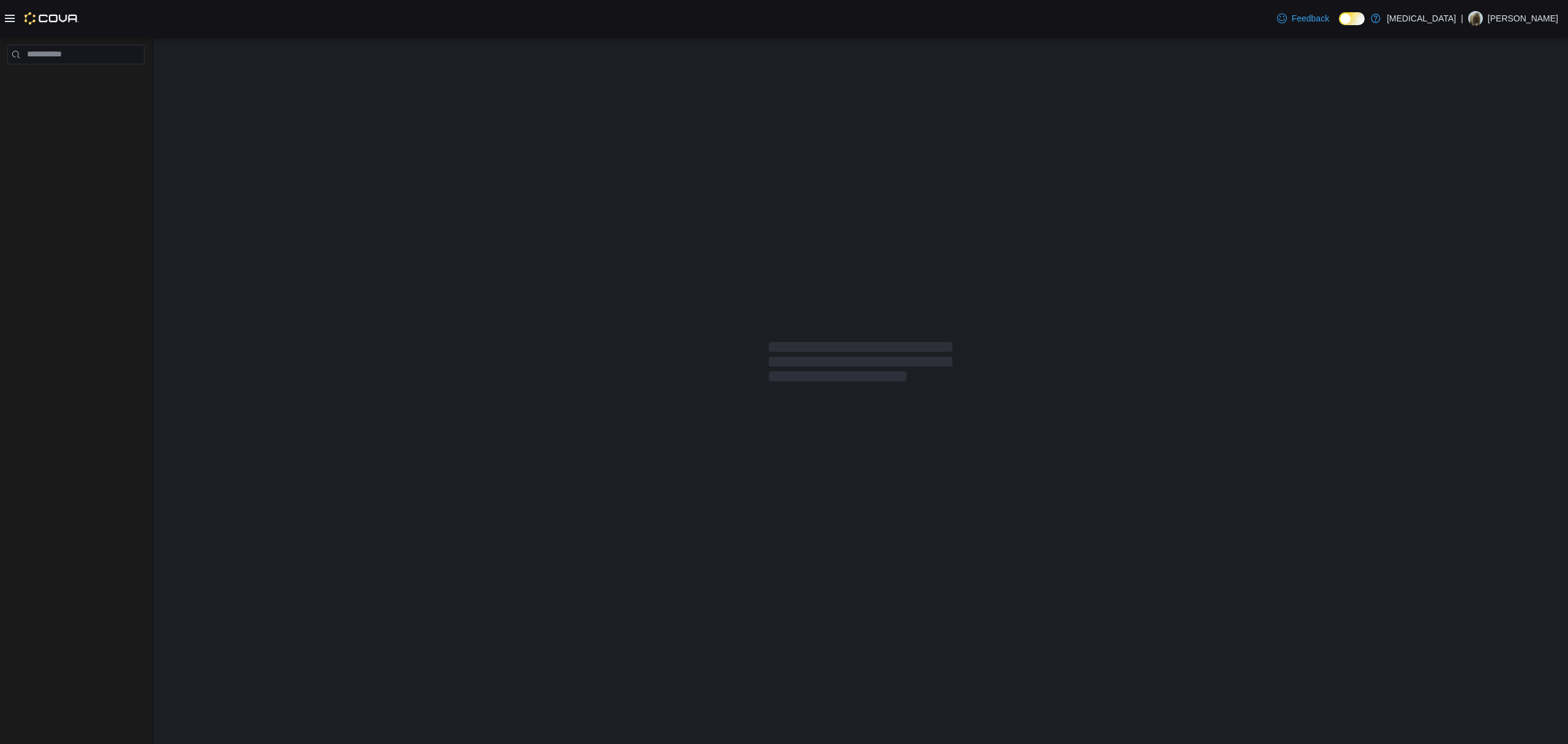
click at [253, 123] on div at bounding box center [860, 365] width 1414 height 654
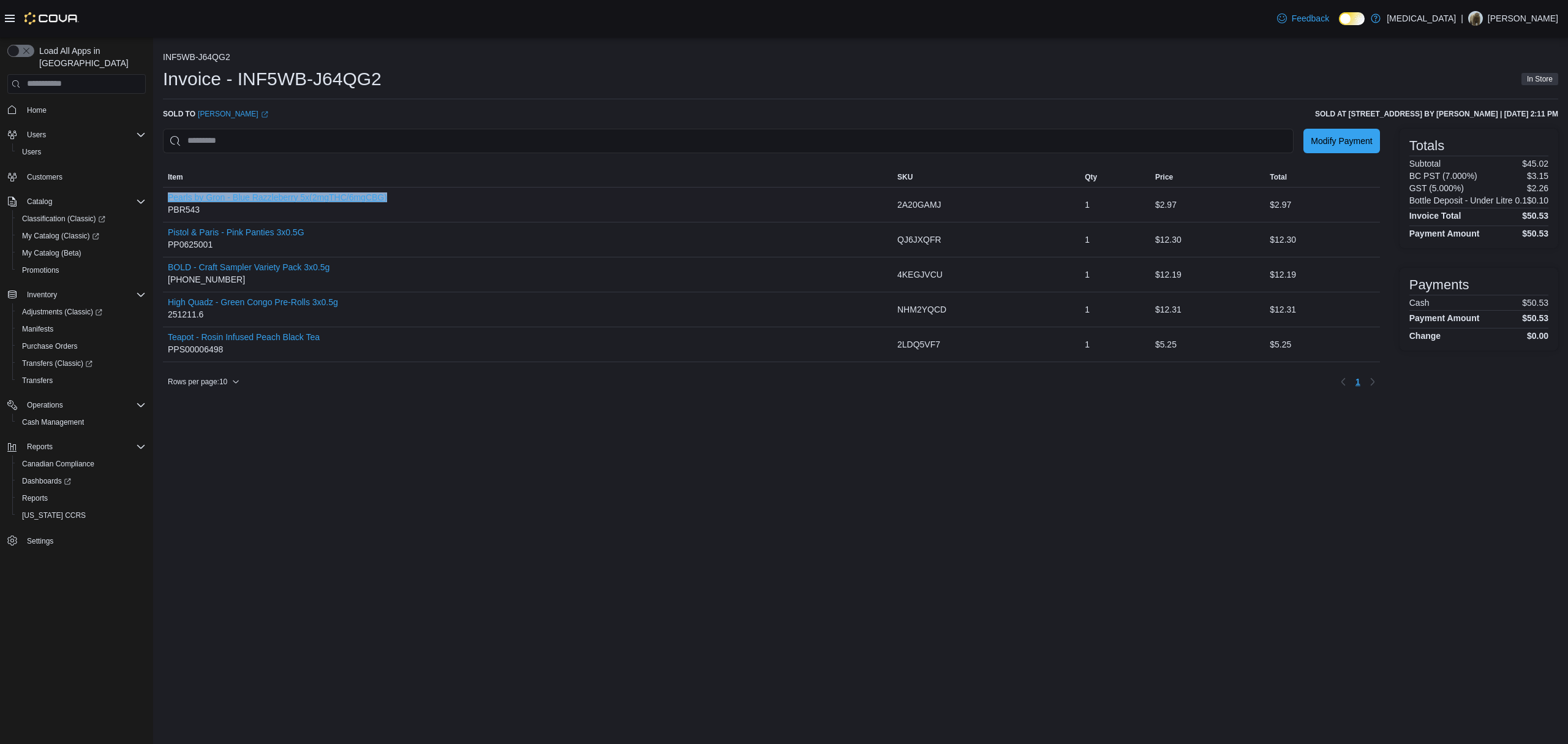
drag, startPoint x: 300, startPoint y: 191, endPoint x: 170, endPoint y: 197, distance: 130.1
click at [170, 197] on div "Pearls by Gron - Blue Razzleberry 5x(2mgTHC/6mgCBG) PBR543" at bounding box center [527, 205] width 729 height 35
copy button "Pearls by Gron - Blue Razzleberry 5x(2mgTHC/6mgCBG)"
drag, startPoint x: 412, startPoint y: 459, endPoint x: 376, endPoint y: 346, distance: 118.6
click at [409, 451] on div "INF5WB-J64QG2 Invoice - INF5WB-J64QG2 In Store Sold to Aaron Featherstone (open…" at bounding box center [860, 391] width 1414 height 706
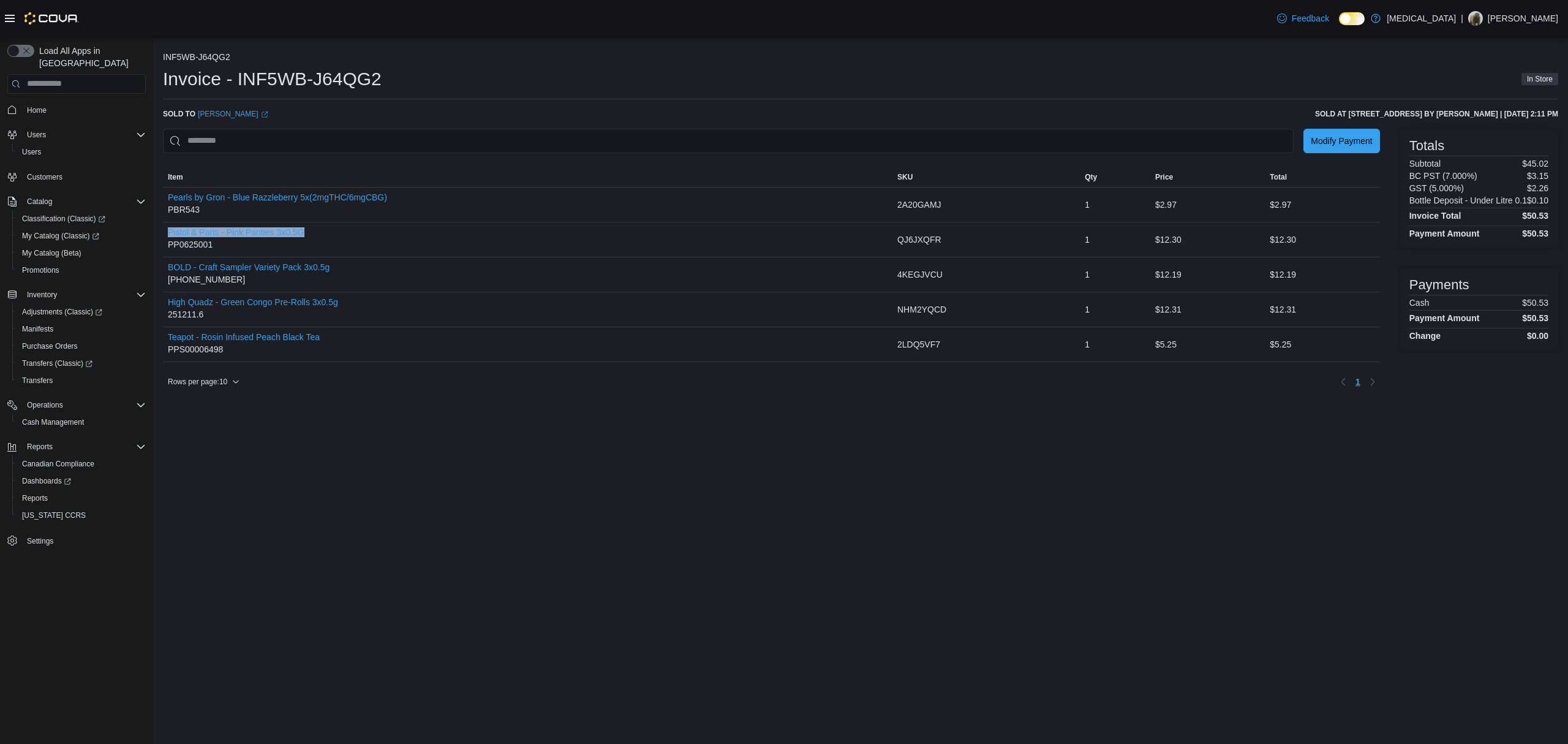
drag, startPoint x: 312, startPoint y: 228, endPoint x: 165, endPoint y: 231, distance: 147.0
click at [165, 231] on div "Pistol & Paris - Pink Panties 3x0.5G PP0625001" at bounding box center [527, 240] width 729 height 35
copy button "Pistol & Paris - Pink Panties 3x0.5G"
click at [405, 268] on div "BOLD - Craft Sampler Variety Pack 3x0.5g 2432-2501-09" at bounding box center [527, 275] width 729 height 35
drag, startPoint x: 347, startPoint y: 266, endPoint x: 163, endPoint y: 265, distance: 184.0
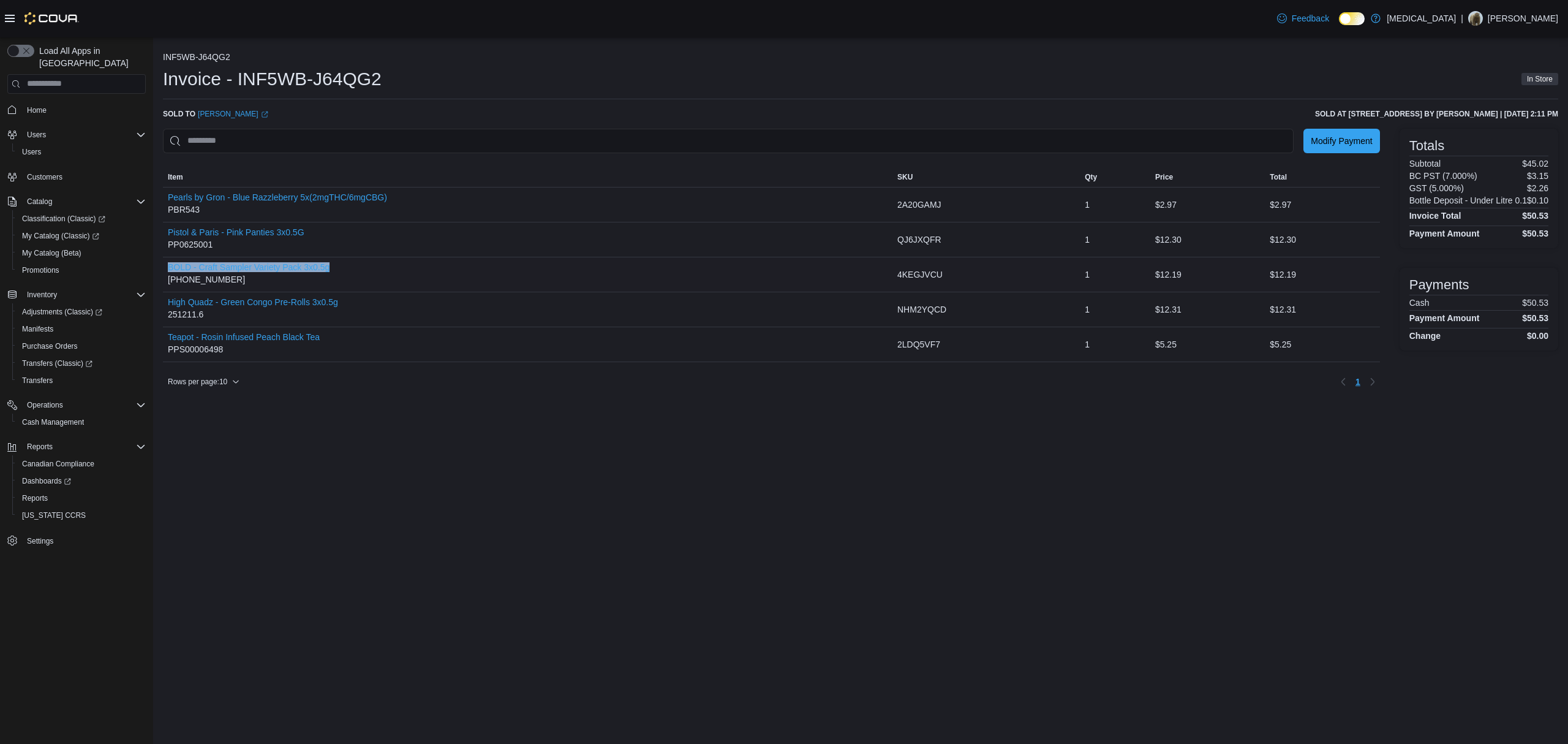
click at [163, 265] on div "BOLD - Craft Sampler Variety Pack 3x0.5g 2432-2501-09" at bounding box center [527, 275] width 729 height 35
copy button "BOLD - Craft Sampler Variety Pack 3x0.5g"
drag, startPoint x: 319, startPoint y: 496, endPoint x: 323, endPoint y: 481, distance: 15.5
click at [321, 496] on div "INF5WB-J64QG2 Invoice - INF5WB-J64QG2 In Store Sold to Aaron Featherstone (open…" at bounding box center [860, 391] width 1414 height 706
drag, startPoint x: 373, startPoint y: 308, endPoint x: 245, endPoint y: 328, distance: 129.6
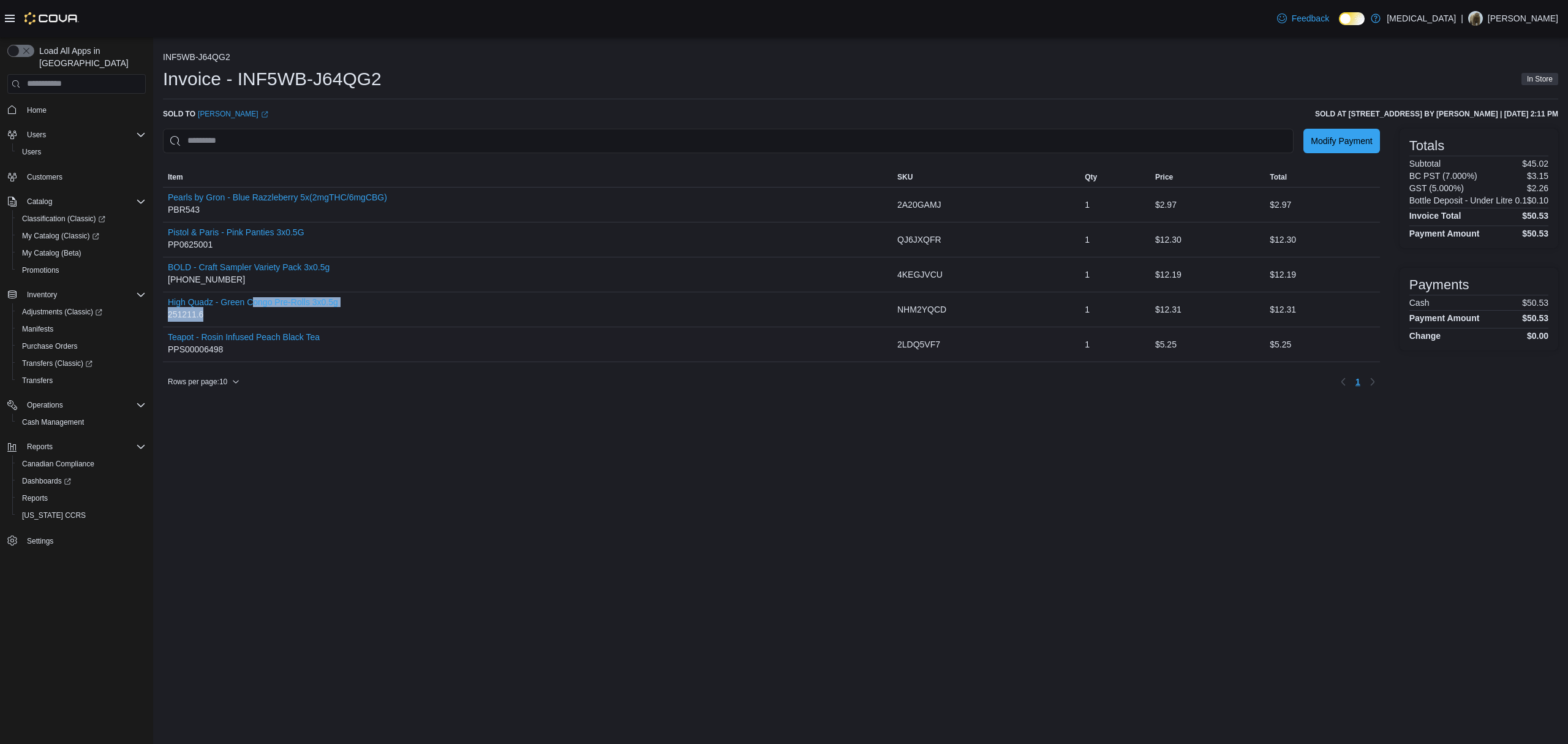
click at [246, 304] on div "High Quadz - Green Congo Pre-Rolls 3x0.5g 251211.6" at bounding box center [527, 310] width 729 height 35
drag, startPoint x: 328, startPoint y: 477, endPoint x: 339, endPoint y: 379, distance: 98.6
click at [327, 471] on div "INF5WB-J64QG2 Invoice - INF5WB-J64QG2 In Store Sold to Aaron Featherstone (open…" at bounding box center [860, 391] width 1414 height 706
drag, startPoint x: 349, startPoint y: 305, endPoint x: 166, endPoint y: 298, distance: 183.1
click at [166, 298] on div "High Quadz - Green Congo Pre-Rolls 3x0.5g 251211.6" at bounding box center [527, 310] width 729 height 35
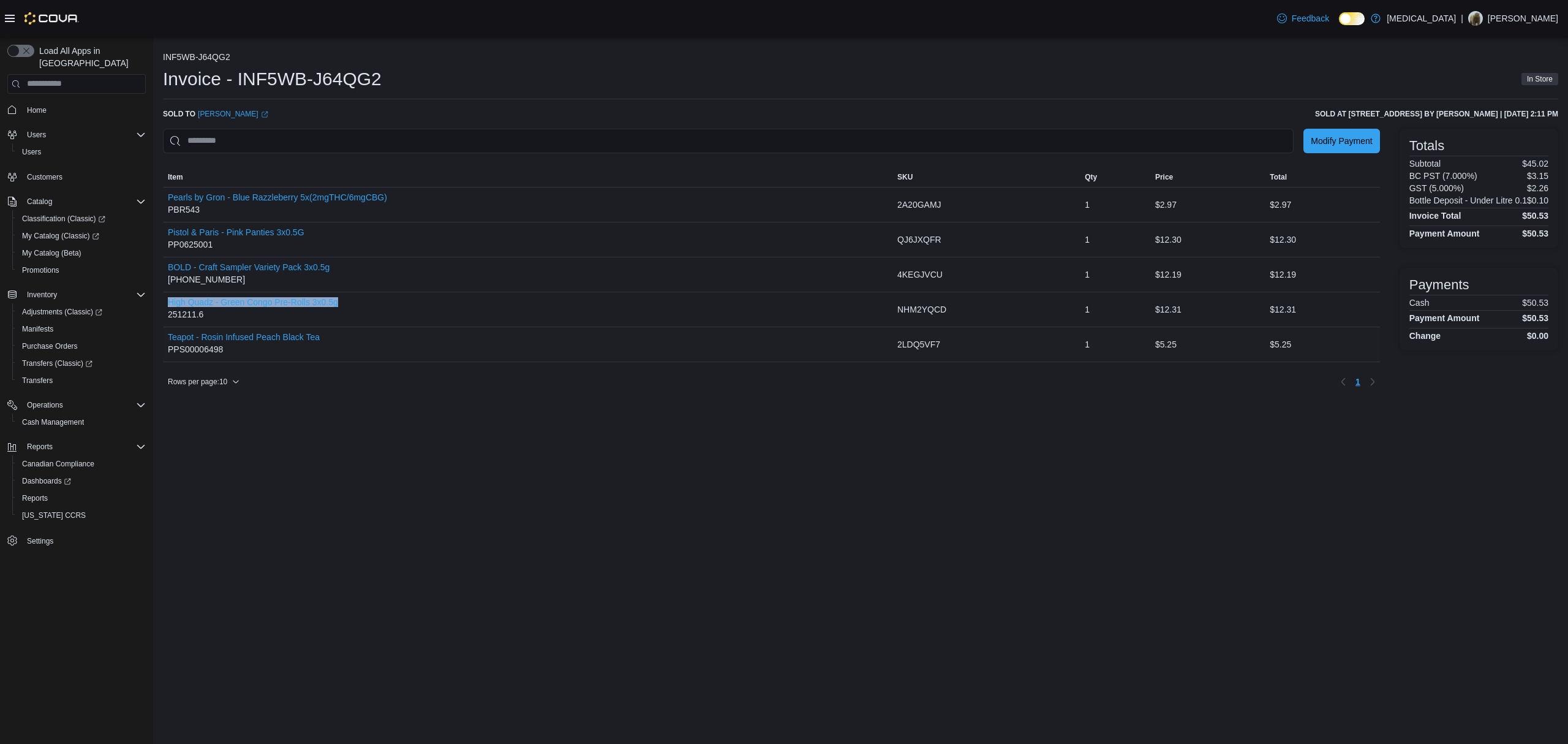
copy button "High Quadz - Green Congo Pre-Rolls 3x0.5g"
click at [374, 392] on div "Rows per page : 10 Page 1 of 1 1" at bounding box center [771, 382] width 1217 height 20
drag, startPoint x: 339, startPoint y: 329, endPoint x: 162, endPoint y: 341, distance: 177.4
click at [163, 341] on div "Teapot - Rosin Infused Peach Black Tea PPS00006498" at bounding box center [527, 344] width 729 height 35
copy button "Teapot - Rosin Infused Peach Black Tea"
